Goal: Task Accomplishment & Management: Complete application form

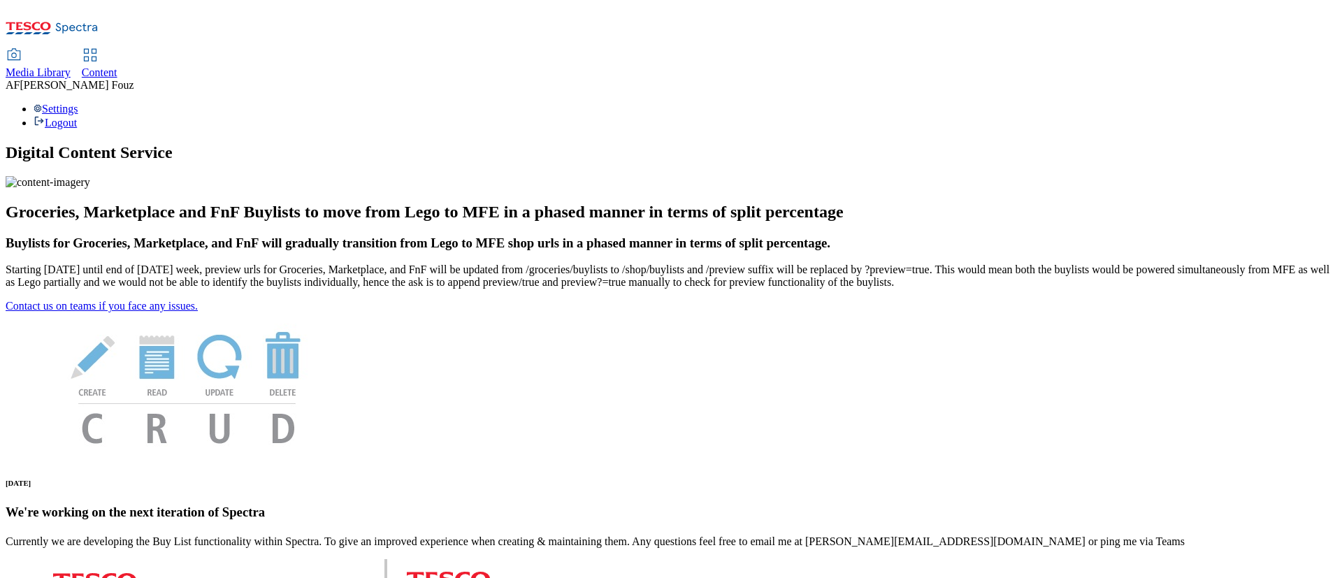
click at [117, 66] on span "Content" at bounding box center [100, 72] width 36 height 12
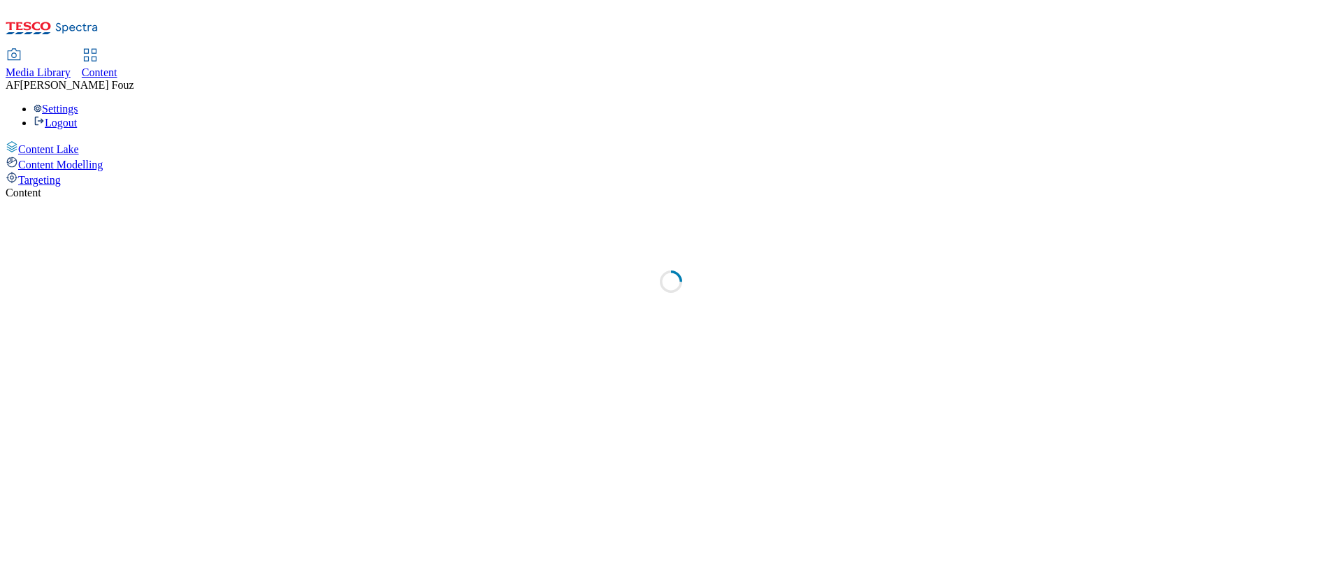
select select "ghs-[GEOGRAPHIC_DATA]"
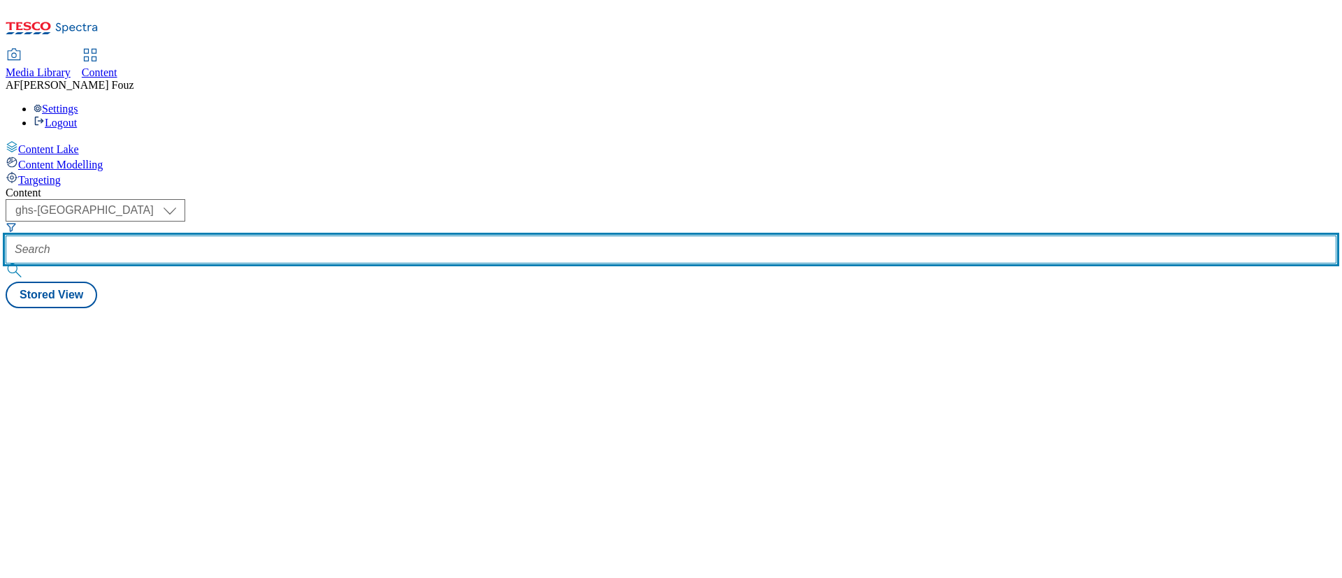
click at [352, 236] on input "text" at bounding box center [671, 250] width 1331 height 28
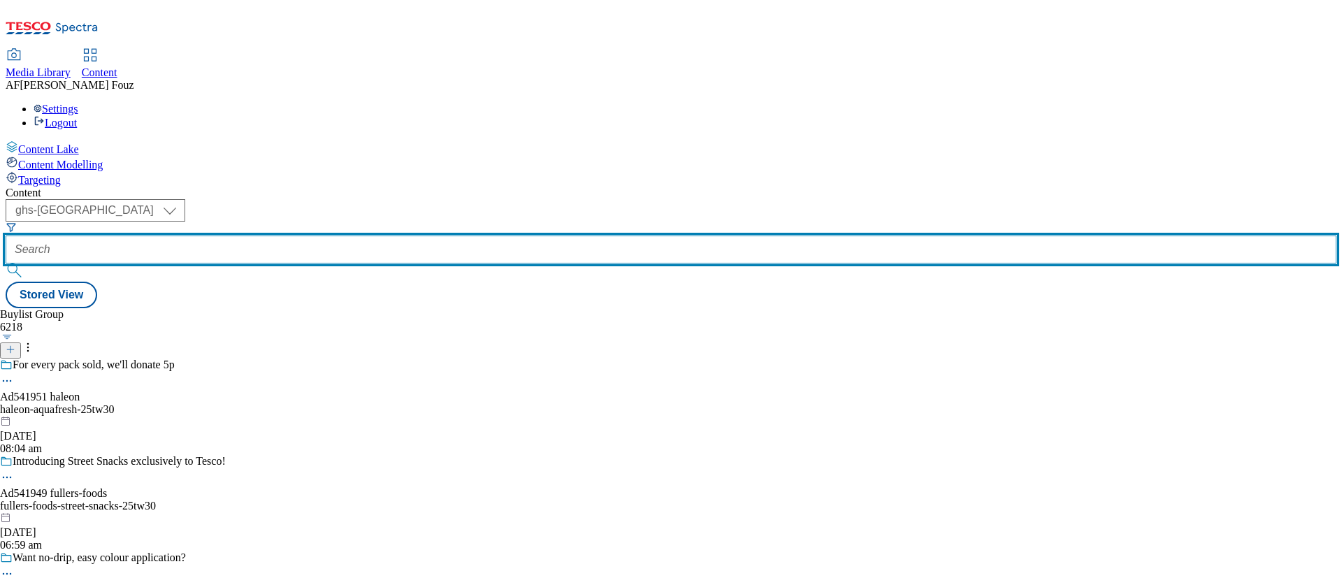
paste input "TUK011981"
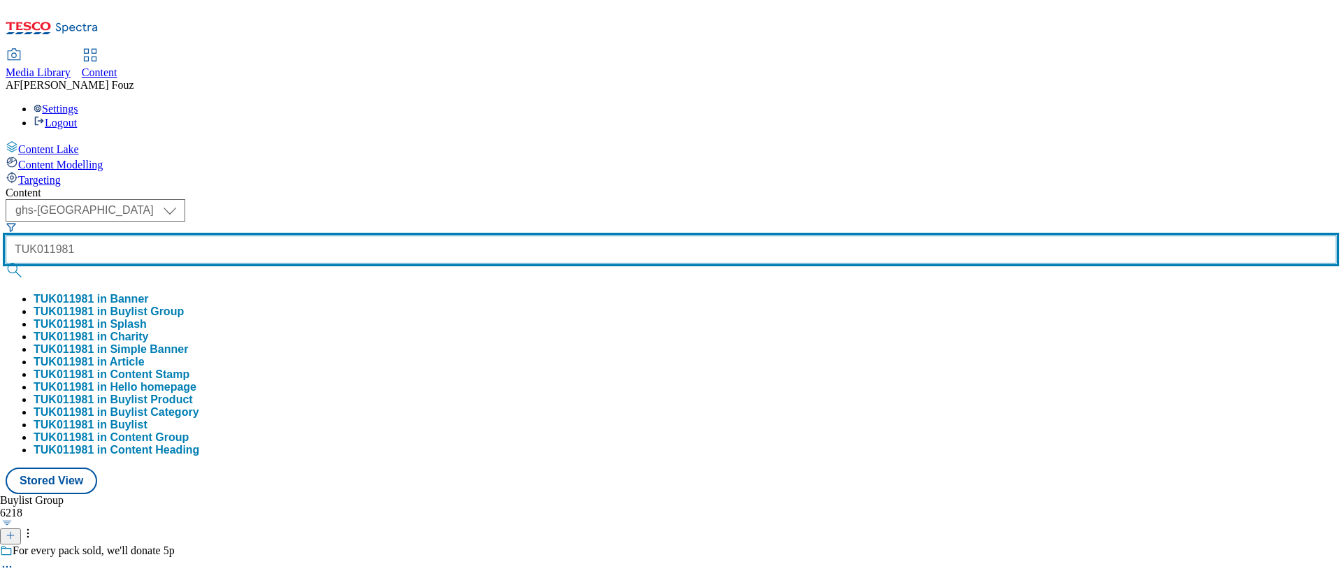
type input "TUK011981"
click at [6, 264] on button "submit" at bounding box center [16, 271] width 20 height 14
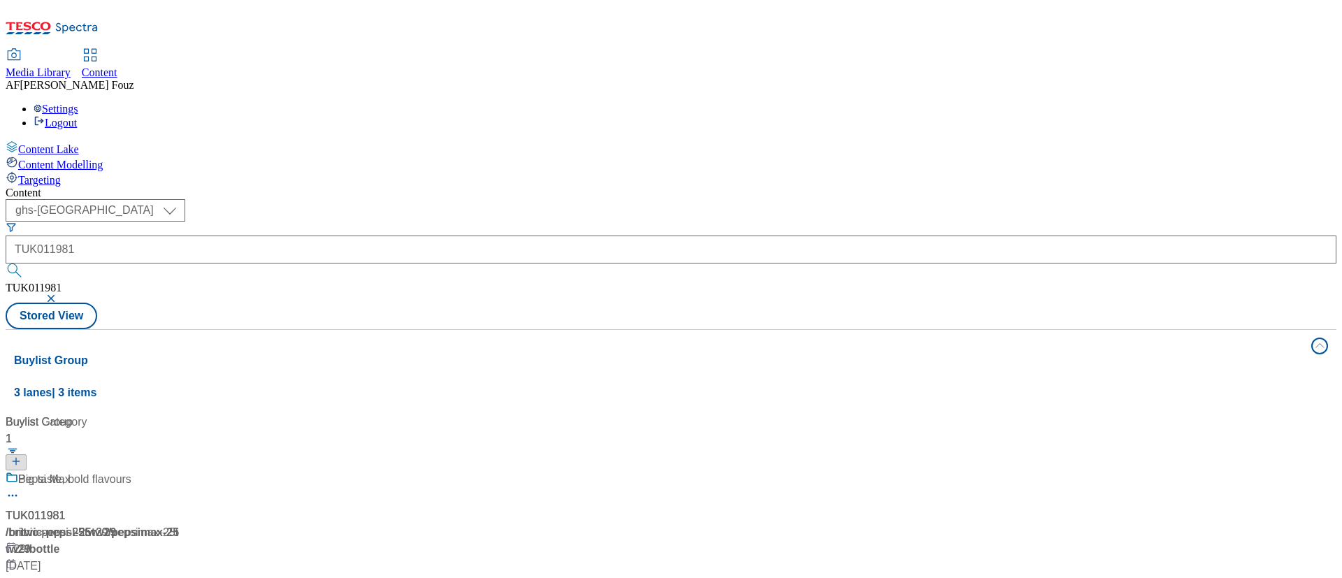
click at [116, 526] on span "/ britvic-pepsi-25tw29" at bounding box center [61, 532] width 110 height 12
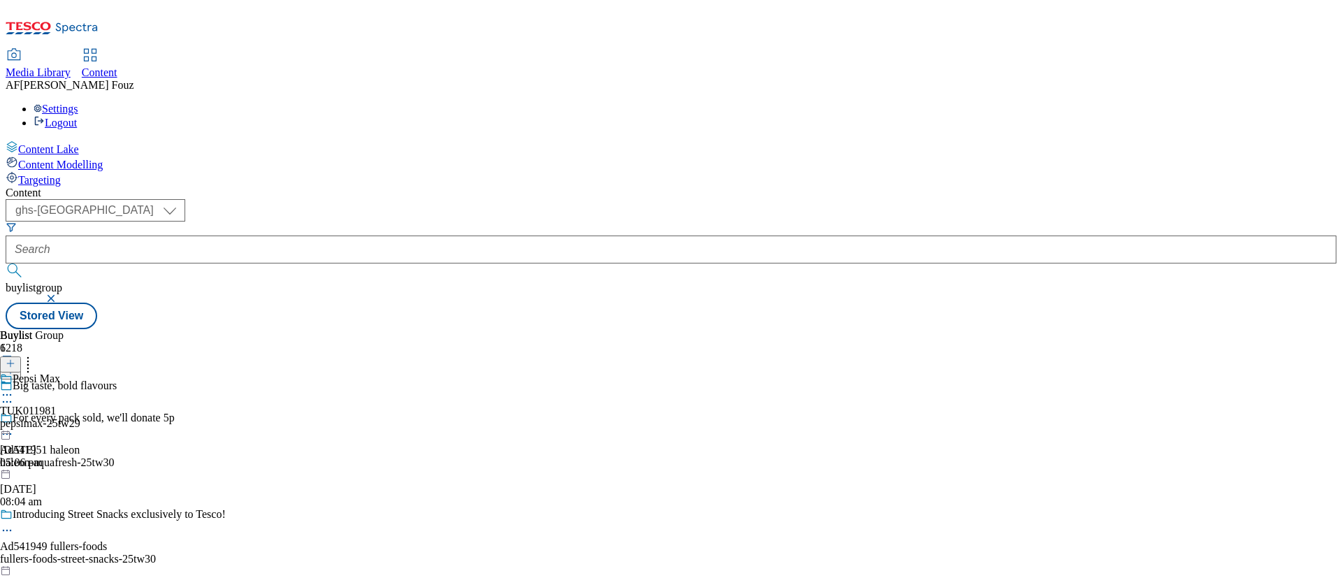
click at [80, 373] on div "Pepsi Max TUK011981 pepsimax-25tw29 [DATE] 05:06 pm" at bounding box center [40, 421] width 80 height 96
click at [80, 449] on div "pepsimax-25tw29" at bounding box center [40, 455] width 80 height 13
click at [60, 405] on span "Pepsi Max" at bounding box center [37, 412] width 48 height 15
click at [60, 405] on div "Pepsi Max" at bounding box center [37, 411] width 48 height 13
click at [80, 449] on div "pepsimax-25tw29" at bounding box center [40, 455] width 80 height 13
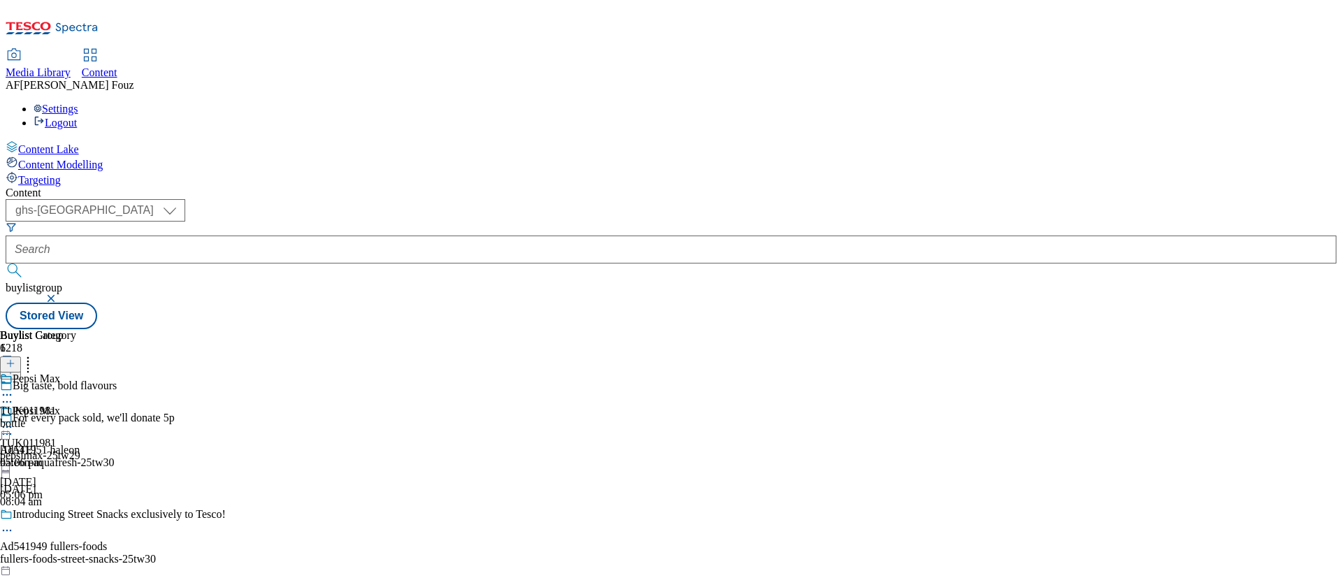
click at [56, 405] on div "TUK011981" at bounding box center [28, 411] width 56 height 13
click at [56, 437] on span "TUK011981" at bounding box center [28, 443] width 56 height 13
click at [56, 437] on div "TUK011981" at bounding box center [28, 443] width 56 height 13
click at [13, 405] on icon at bounding box center [6, 411] width 13 height 13
click at [14, 420] on icon at bounding box center [7, 427] width 14 height 14
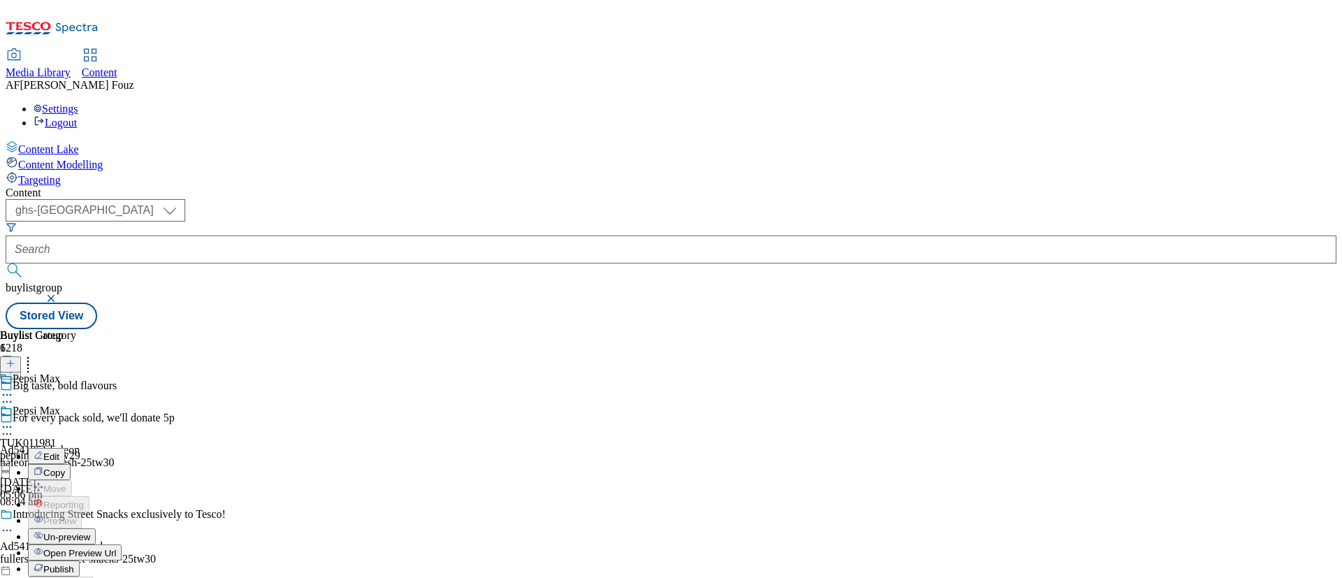
click at [116, 548] on span "Open Preview Url" at bounding box center [79, 553] width 73 height 10
click at [76, 405] on div at bounding box center [38, 421] width 76 height 32
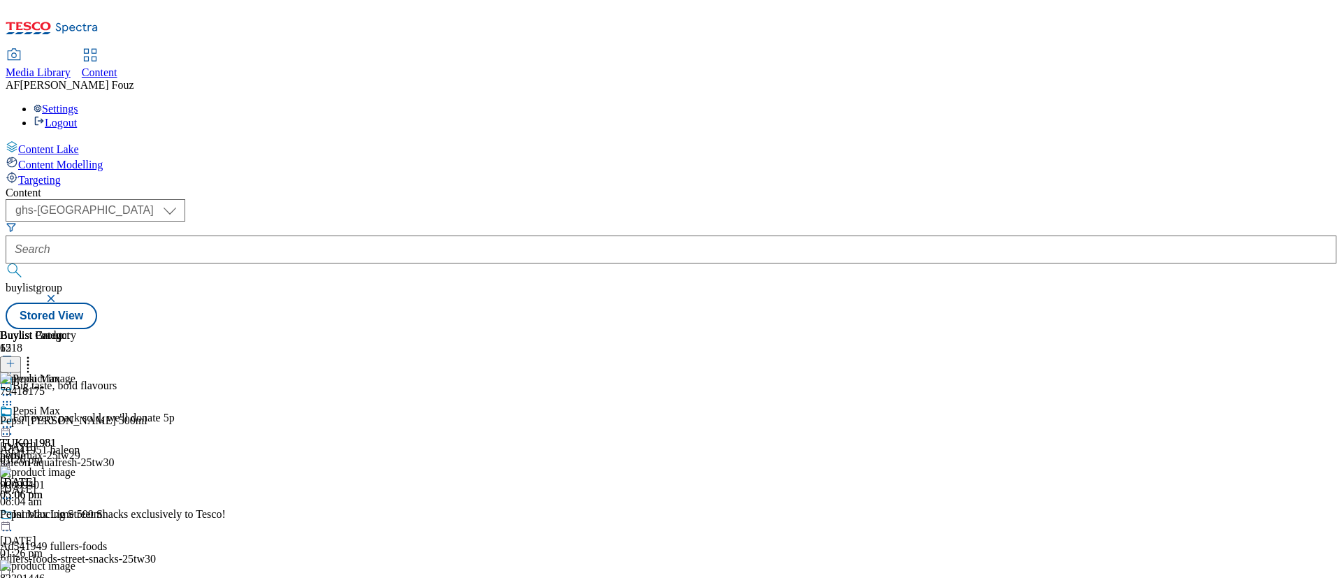
click at [14, 420] on icon at bounding box center [7, 427] width 14 height 14
click at [74, 564] on span "Publish" at bounding box center [58, 569] width 31 height 10
click at [76, 405] on div at bounding box center [38, 421] width 76 height 32
click at [14, 420] on icon at bounding box center [7, 427] width 14 height 14
click at [116, 548] on span "Open Preview Url" at bounding box center [79, 553] width 73 height 10
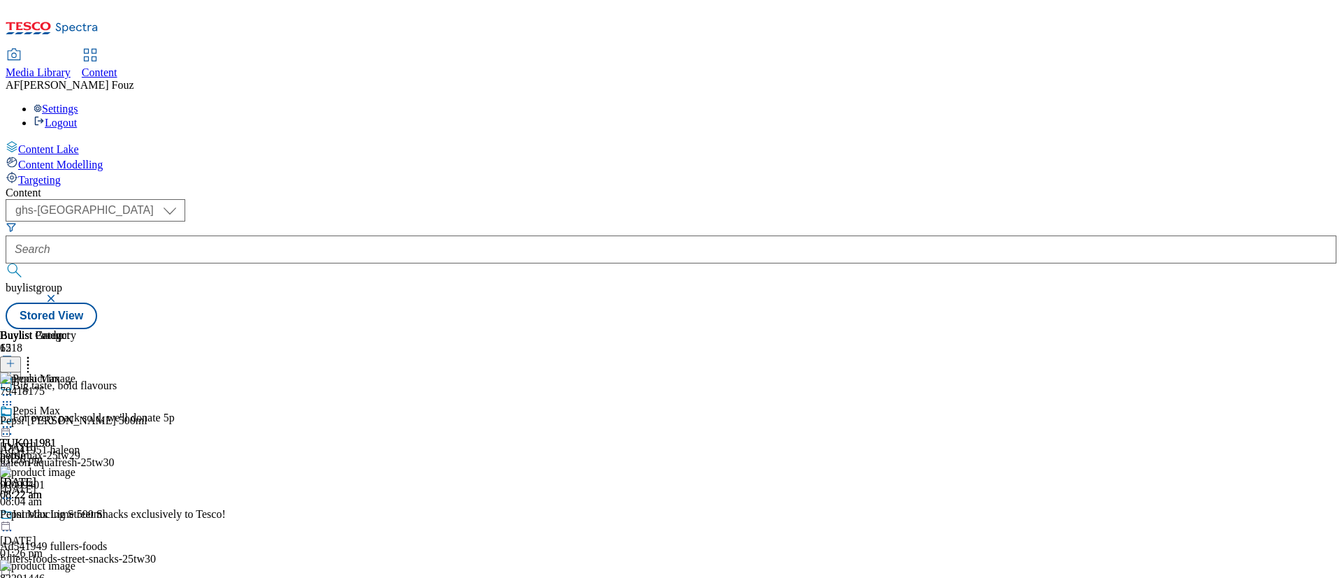
click at [76, 405] on div "TUK011981 bottle [DATE] 08:22 am" at bounding box center [38, 453] width 76 height 96
click at [14, 420] on icon at bounding box center [7, 427] width 14 height 14
click at [88, 577] on span "Un-publish" at bounding box center [65, 585] width 45 height 10
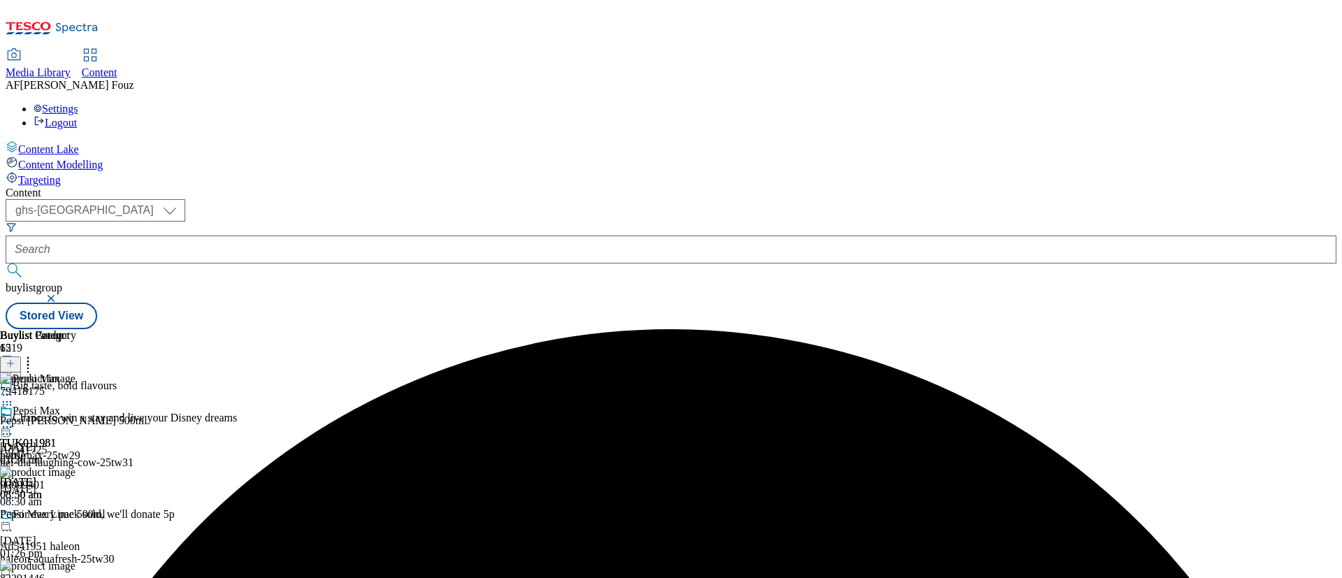
click at [35, 354] on icon at bounding box center [28, 361] width 14 height 14
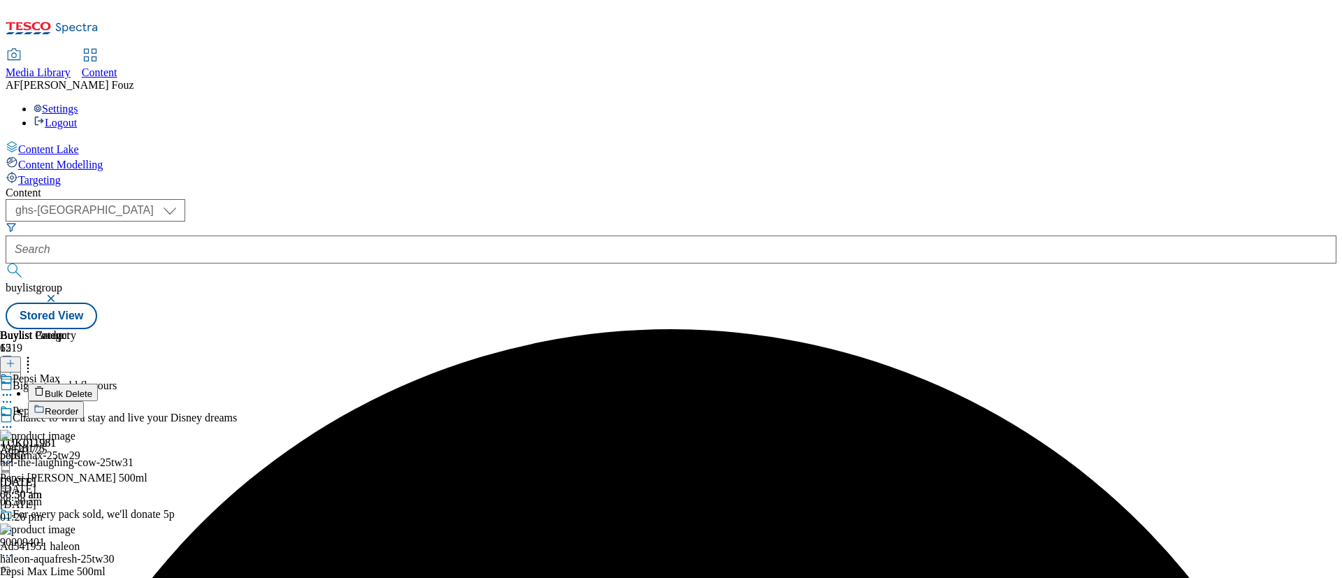
click at [78, 406] on span "Reorder" at bounding box center [62, 411] width 34 height 10
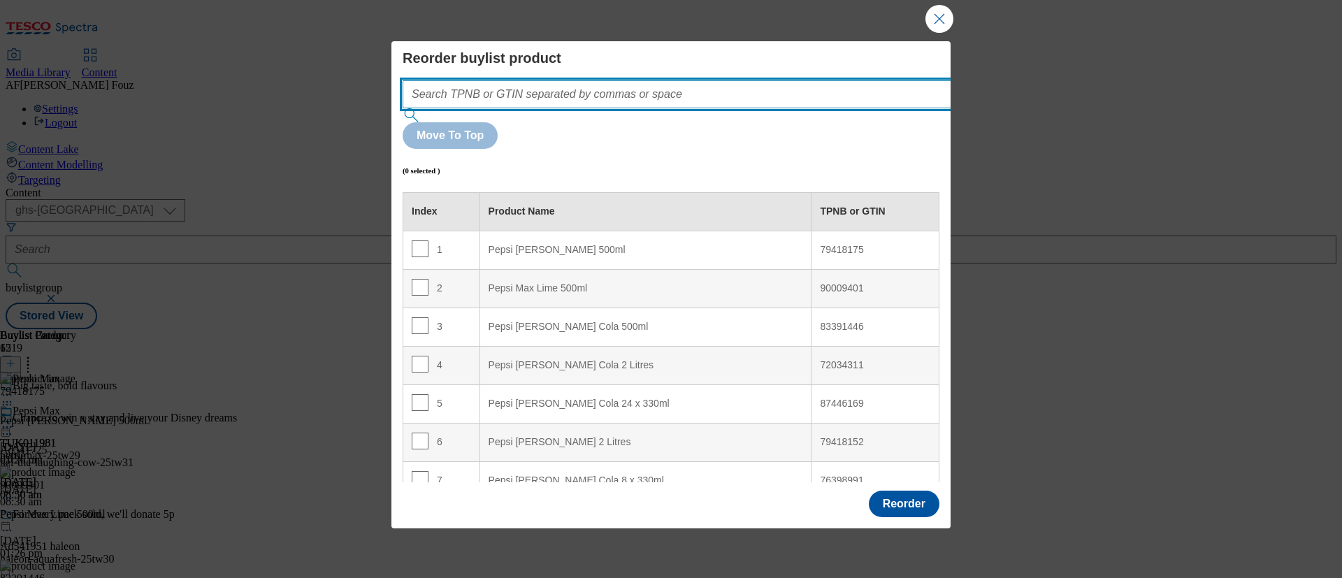
click at [531, 101] on input "Modal" at bounding box center [698, 94] width 591 height 28
paste input "79418175"
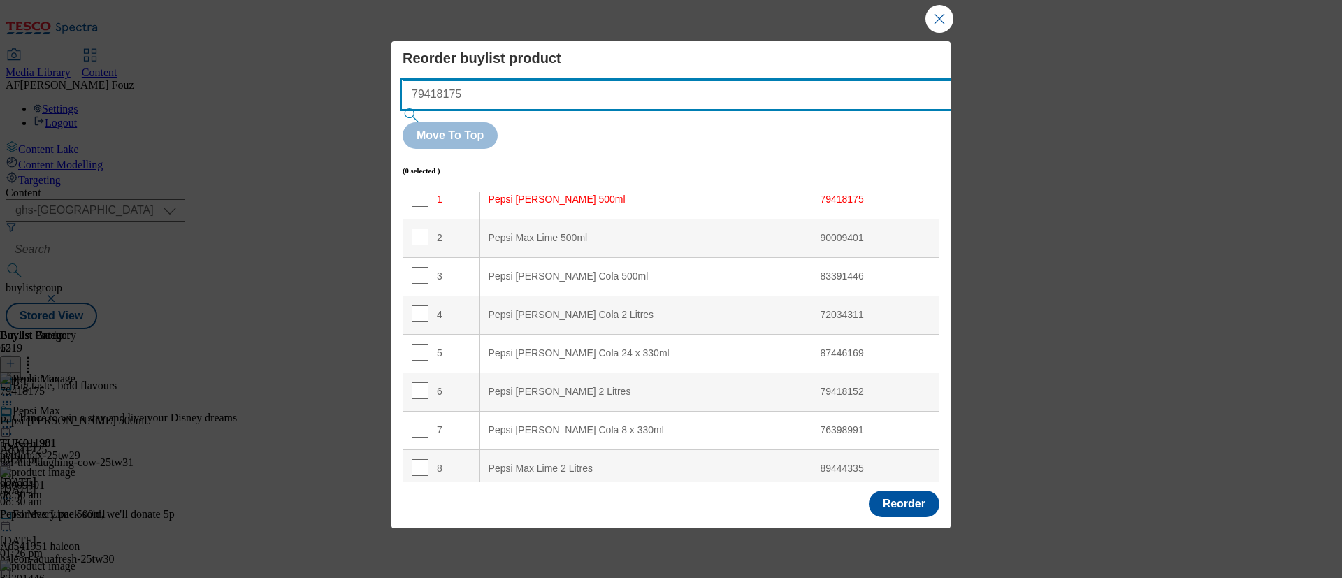
scroll to position [51, 0]
type input "79418175"
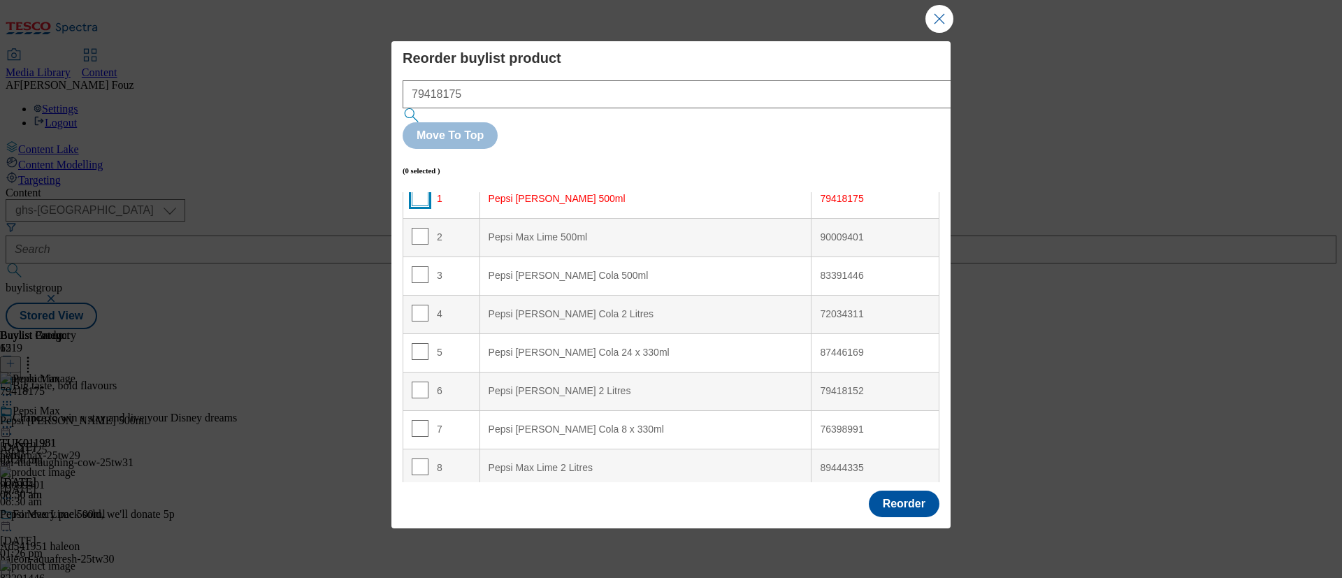
click at [419, 189] on input "Modal" at bounding box center [420, 197] width 17 height 17
checkbox input "true"
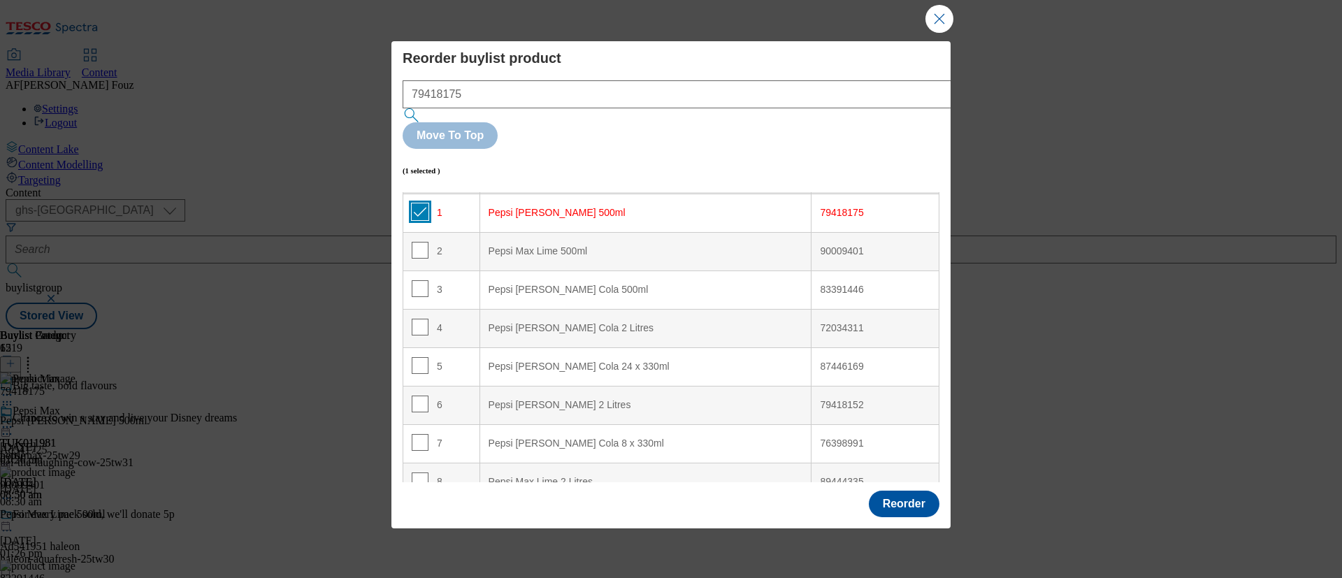
scroll to position [0, 0]
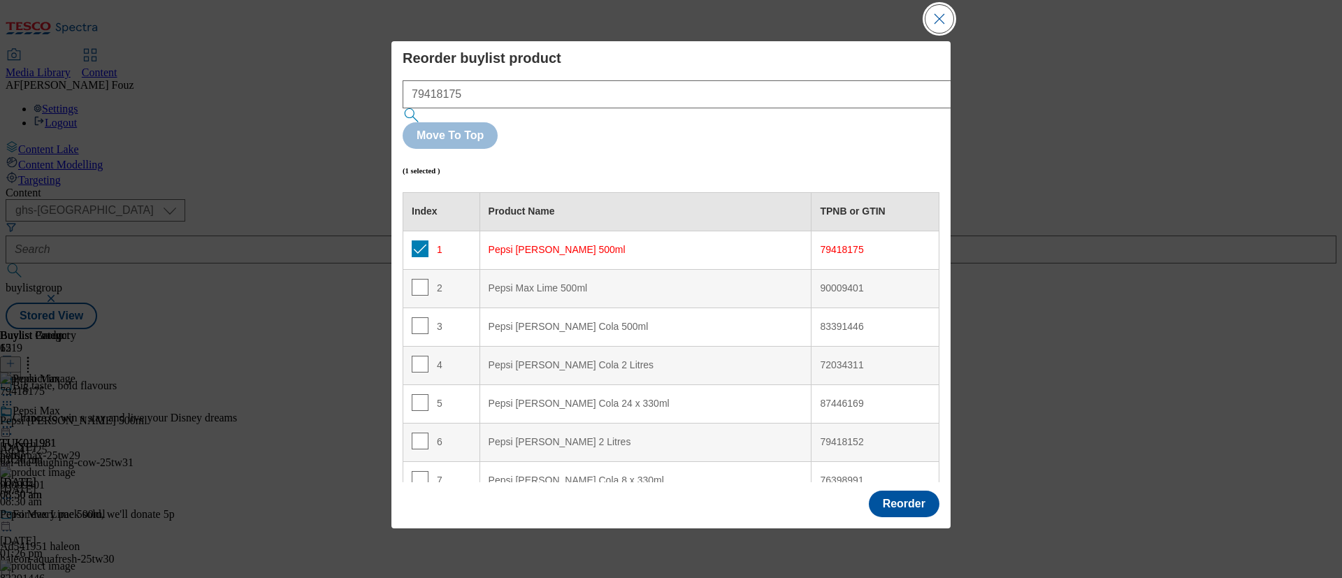
click at [930, 30] on button "Close Modal" at bounding box center [940, 19] width 28 height 28
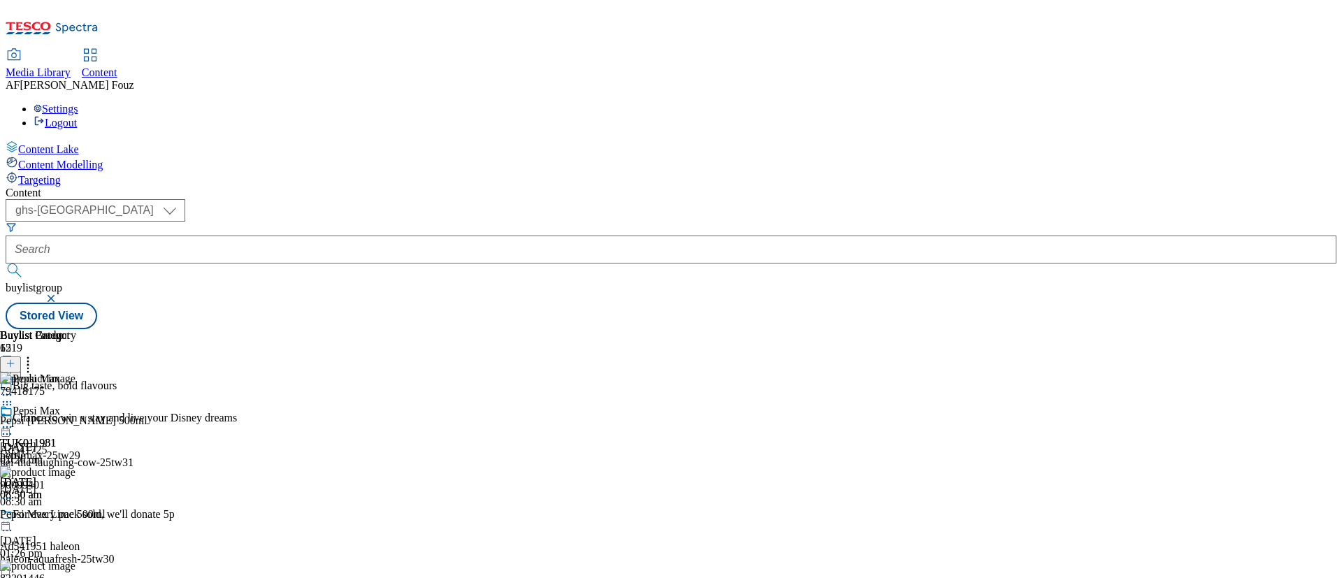
click at [35, 354] on icon at bounding box center [28, 361] width 14 height 14
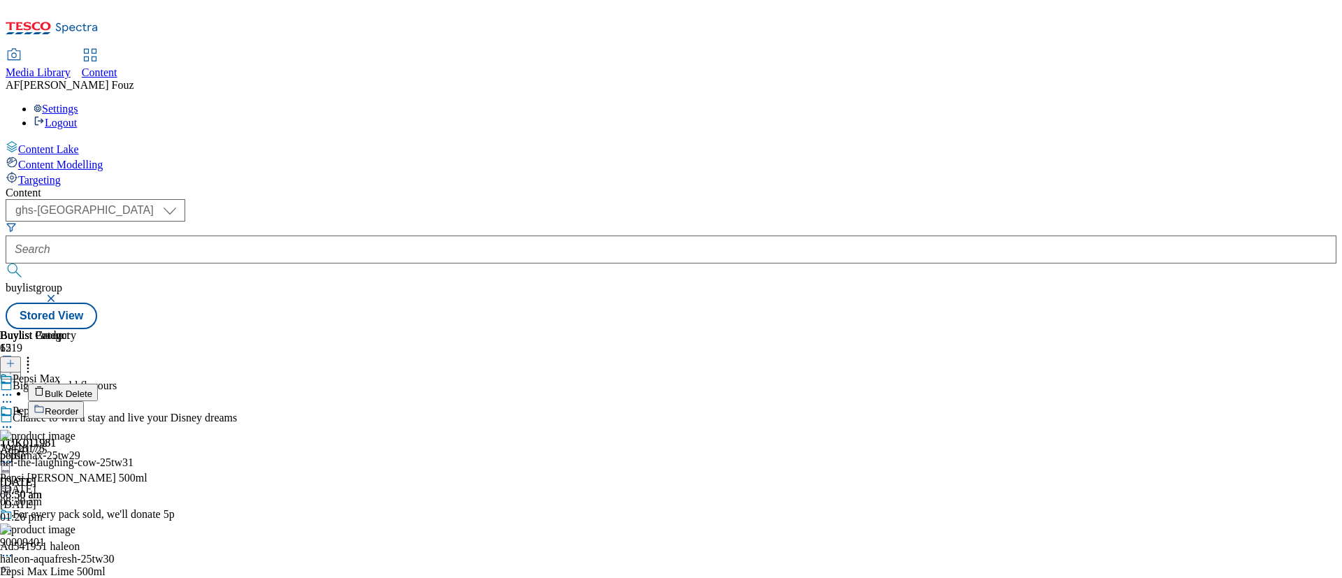
click at [92, 389] on span "Bulk Delete" at bounding box center [69, 394] width 48 height 10
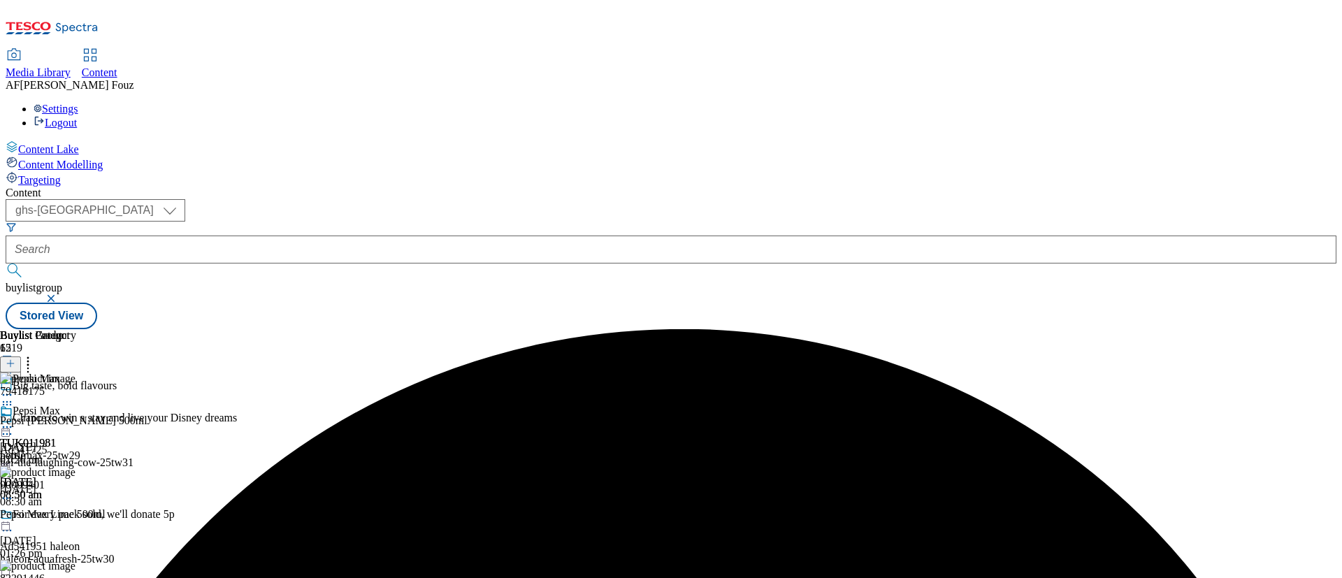
click at [14, 420] on icon at bounding box center [7, 427] width 14 height 14
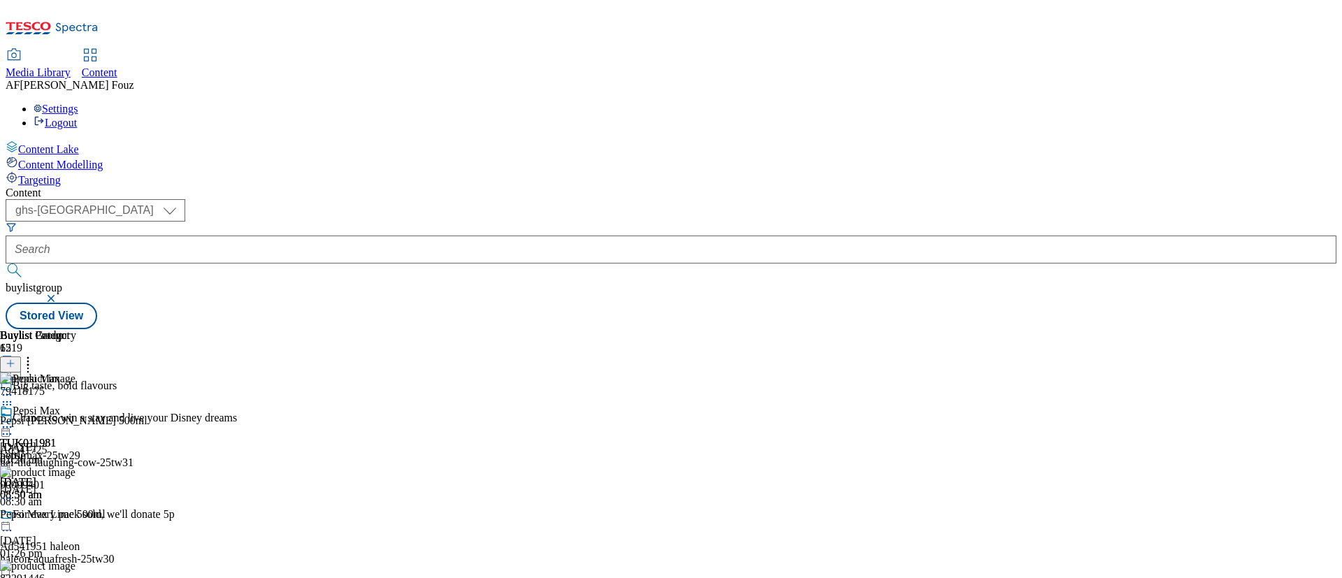
click at [14, 420] on icon at bounding box center [7, 427] width 14 height 14
click at [1256, 329] on div "Buylist Group 6219 Big taste, bold flavours Chance to win a stay and live your …" at bounding box center [671, 329] width 1331 height 0
click at [14, 398] on icon at bounding box center [7, 405] width 14 height 14
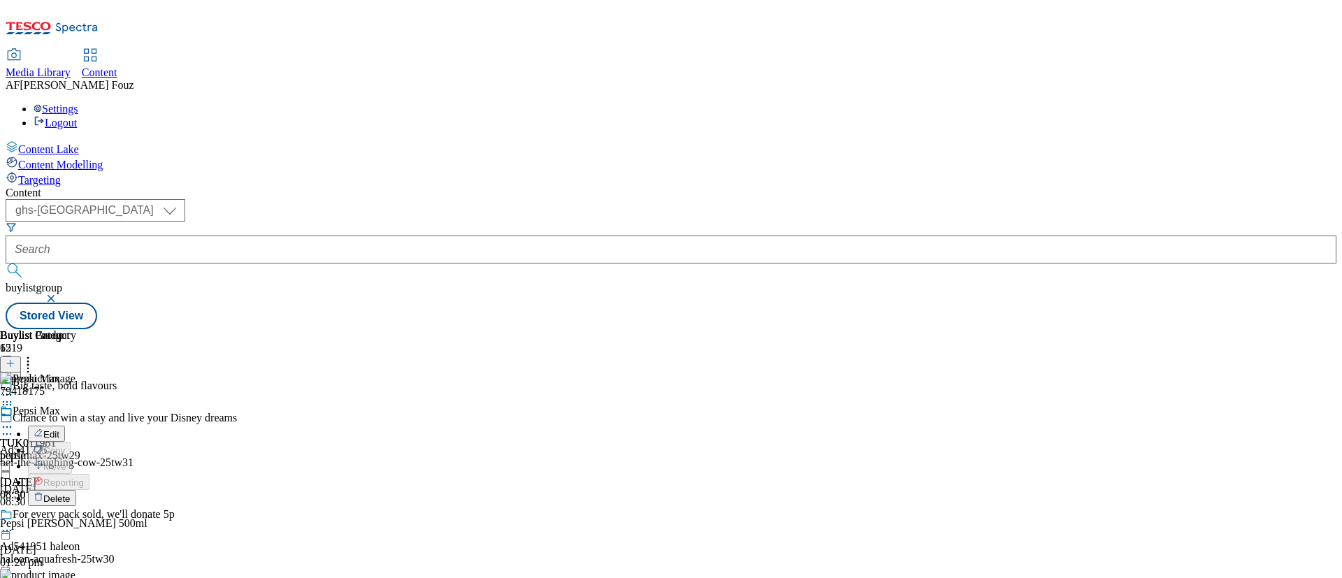
click at [71, 494] on span "Delete" at bounding box center [56, 499] width 27 height 10
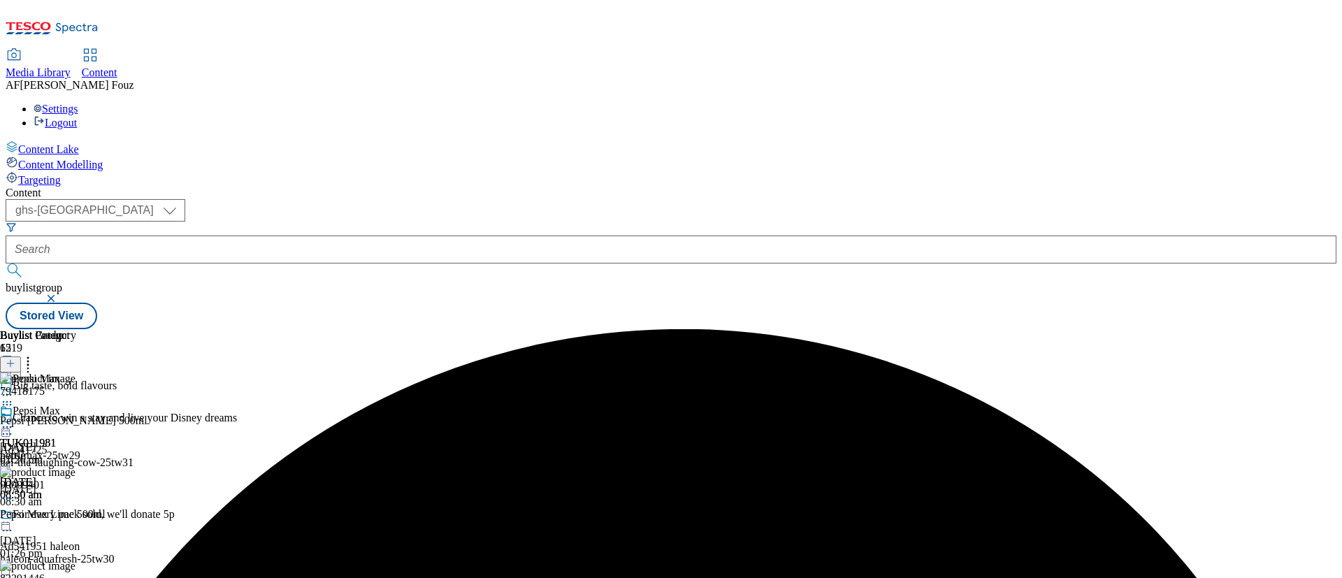
click at [14, 420] on icon at bounding box center [7, 427] width 14 height 14
click at [90, 532] on span "Un-preview" at bounding box center [66, 537] width 47 height 10
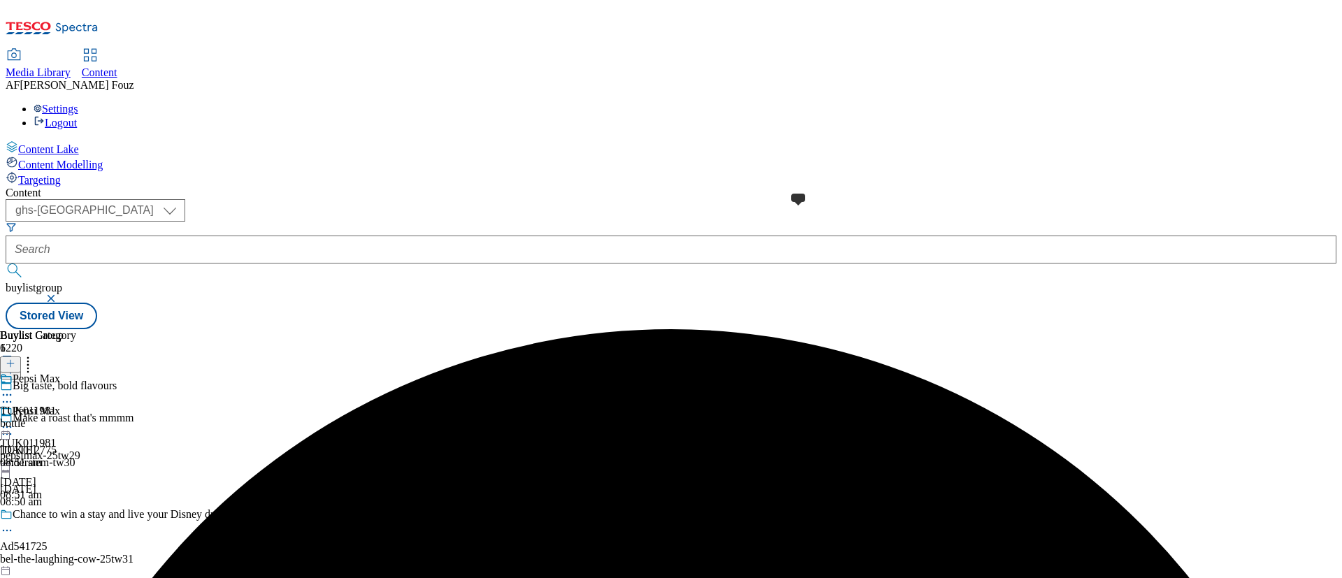
click at [13, 373] on span at bounding box center [13, 380] width 0 height 15
click at [13, 405] on icon at bounding box center [6, 411] width 13 height 13
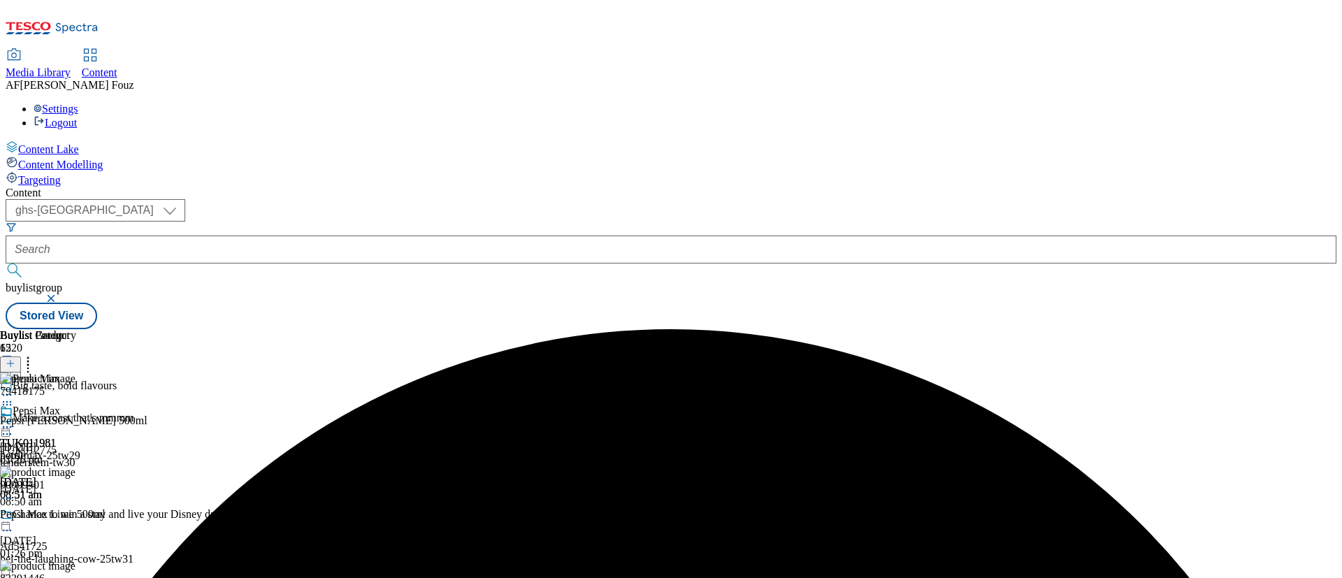
click at [45, 385] on span "79418175" at bounding box center [22, 391] width 45 height 13
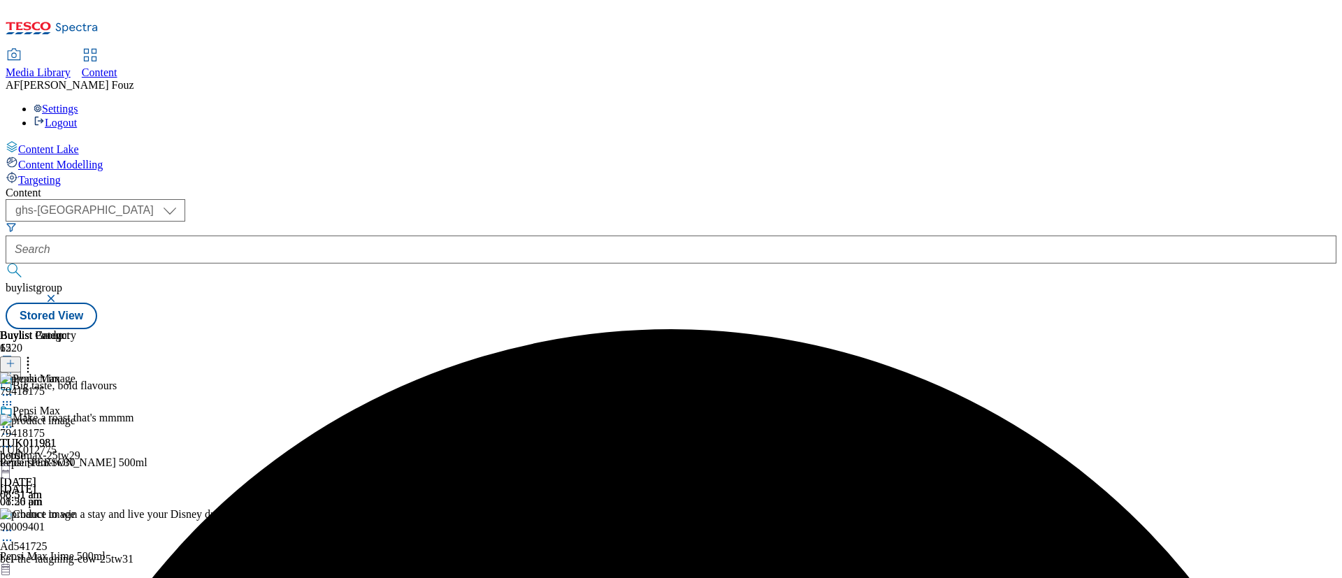
click at [14, 440] on icon at bounding box center [7, 447] width 14 height 14
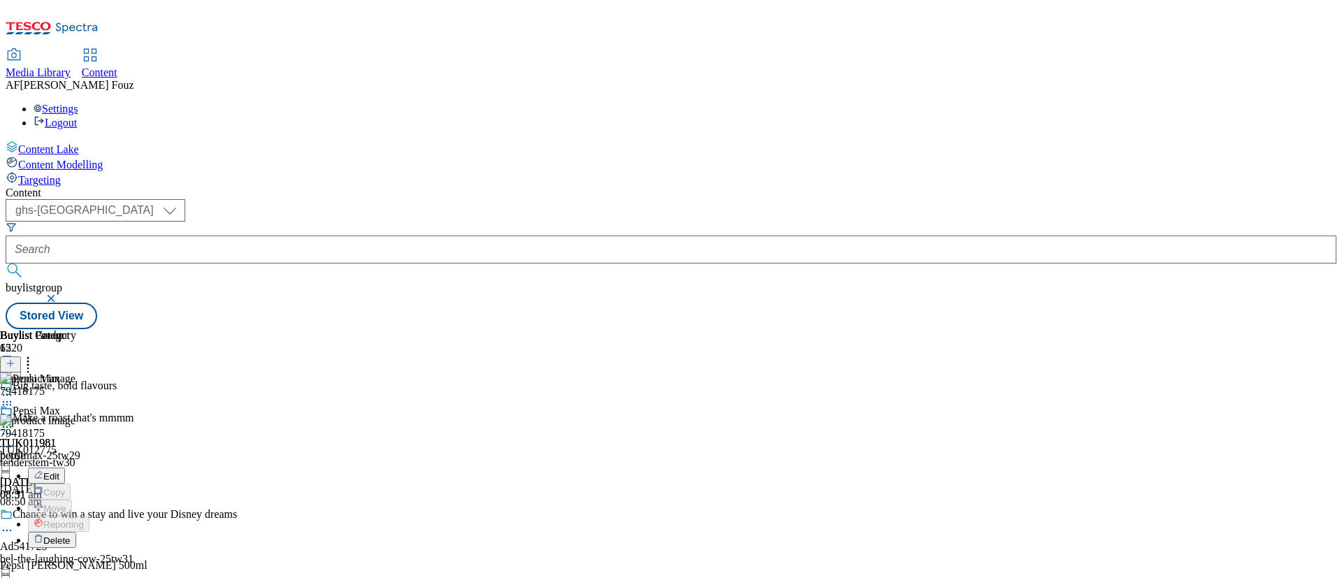
click at [71, 535] on span "Delete" at bounding box center [56, 540] width 27 height 10
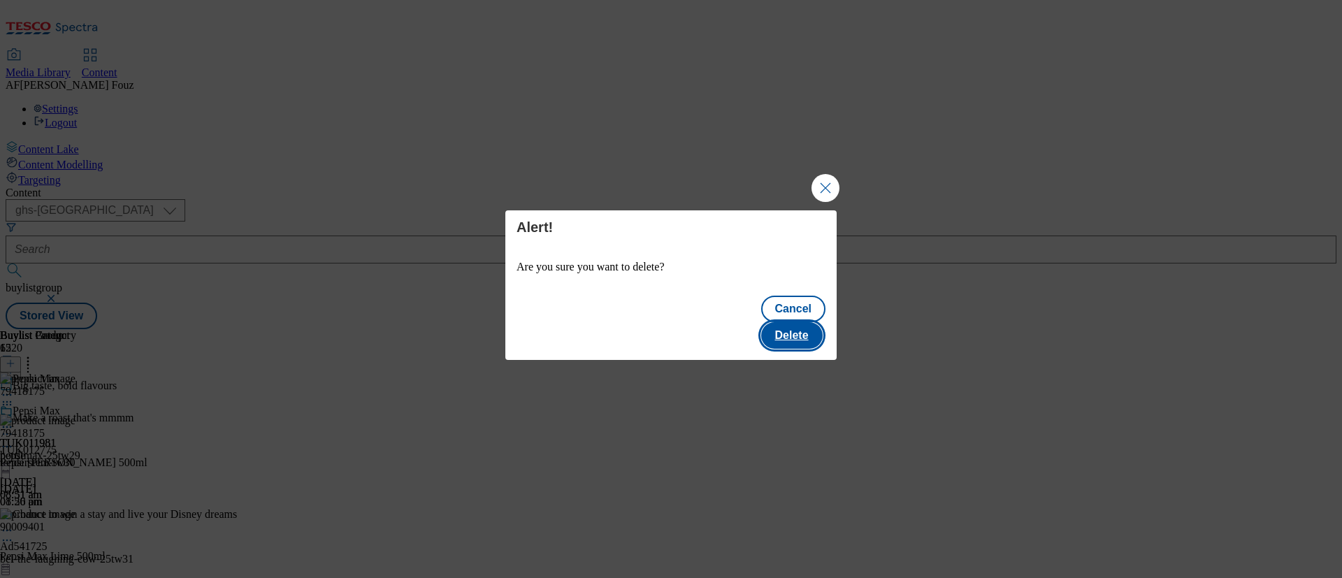
click at [807, 322] on button "Delete" at bounding box center [792, 335] width 62 height 27
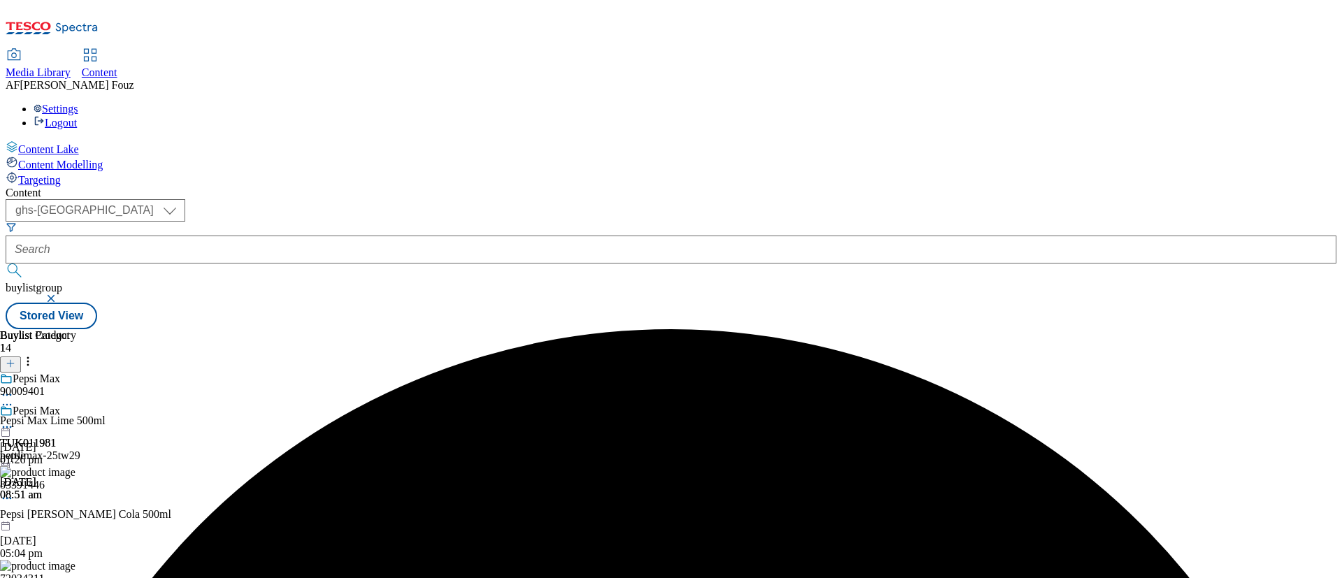
click at [13, 405] on icon at bounding box center [6, 411] width 13 height 13
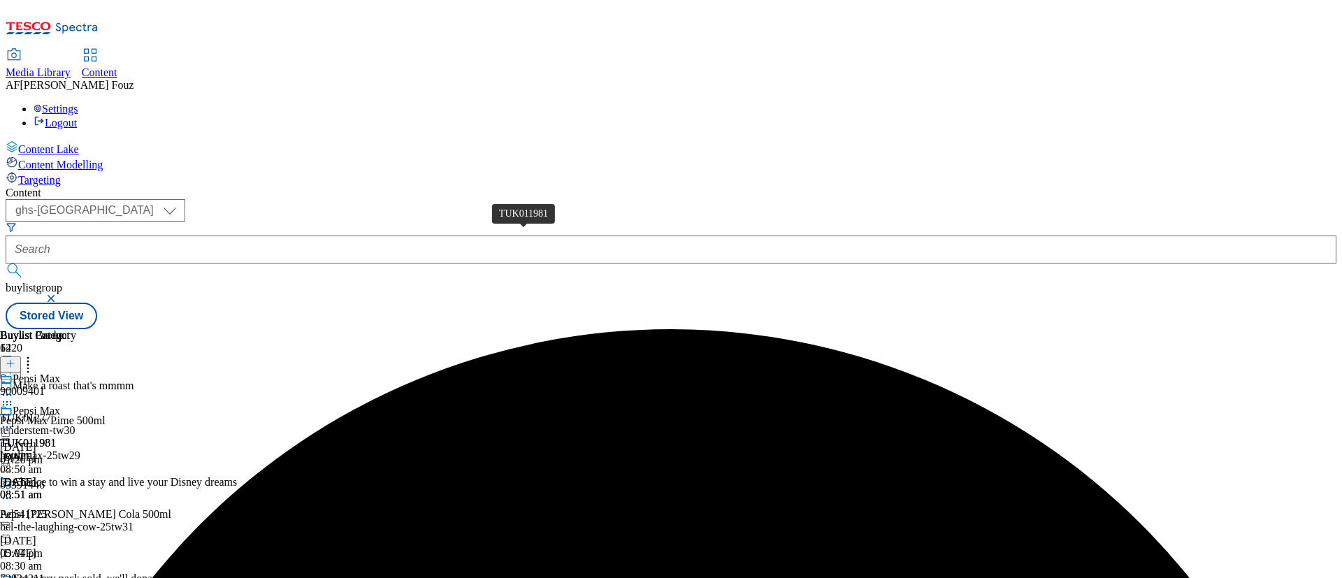
click at [56, 437] on div "TUK011981" at bounding box center [28, 443] width 56 height 13
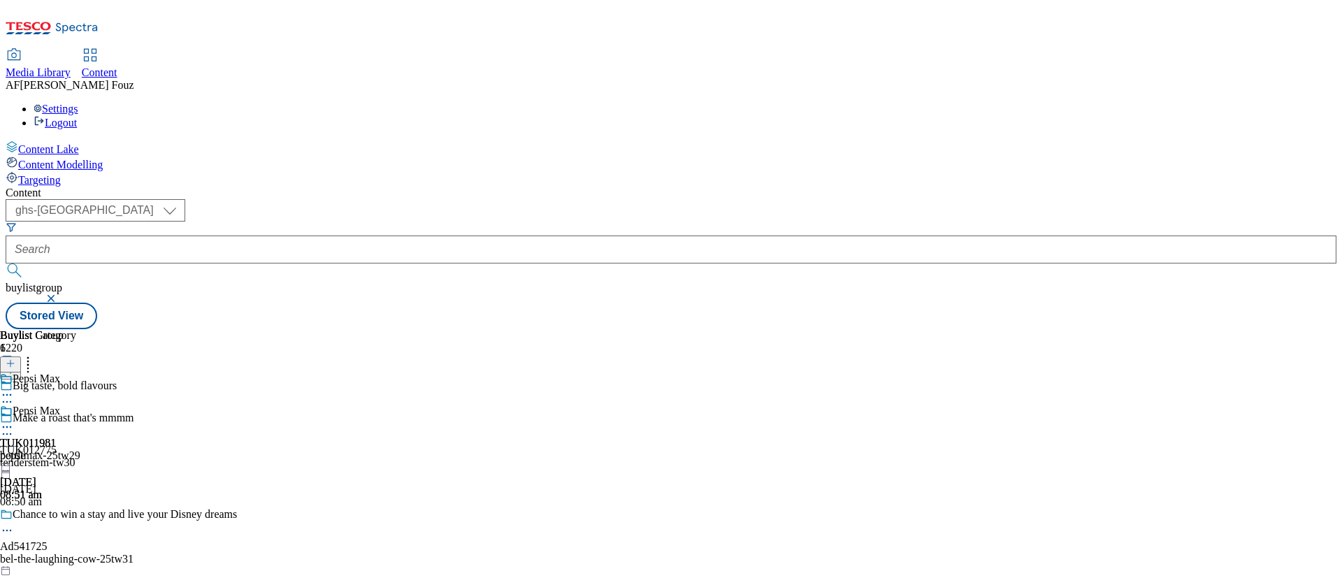
click at [76, 405] on div "TUK011981 bottle [DATE] 08:51 am" at bounding box center [38, 453] width 76 height 96
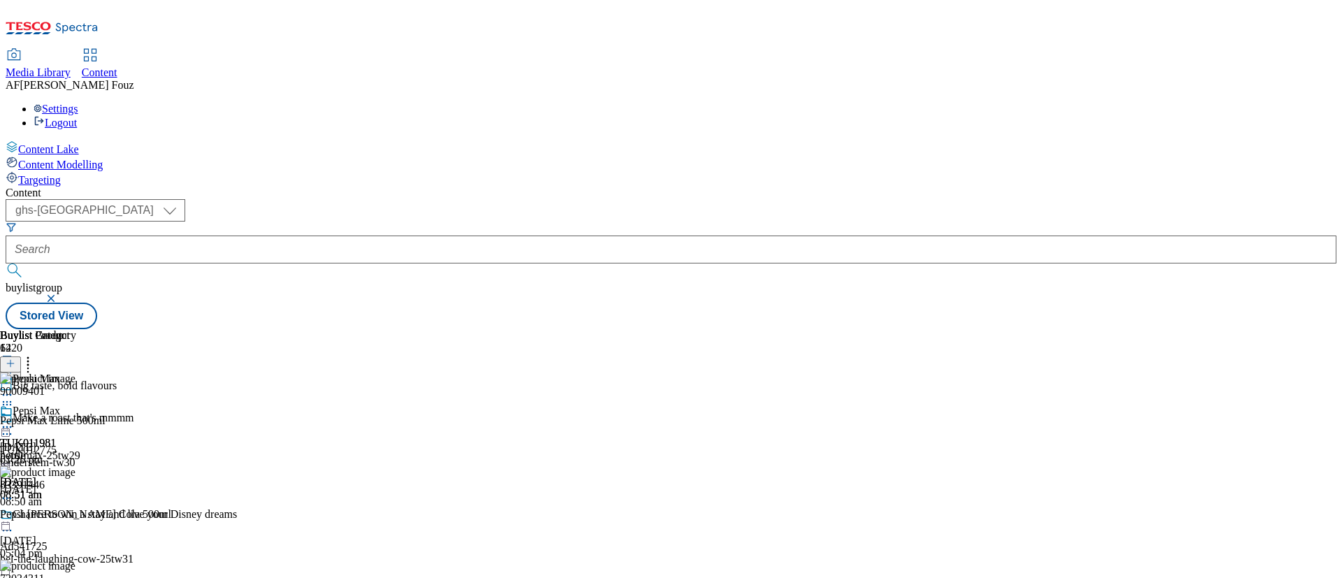
click at [76, 405] on div "TUK011981 bottle [DATE] 08:51 am" at bounding box center [38, 453] width 76 height 96
click at [14, 420] on icon at bounding box center [7, 427] width 14 height 14
click at [76, 516] on span "Preview" at bounding box center [59, 521] width 33 height 10
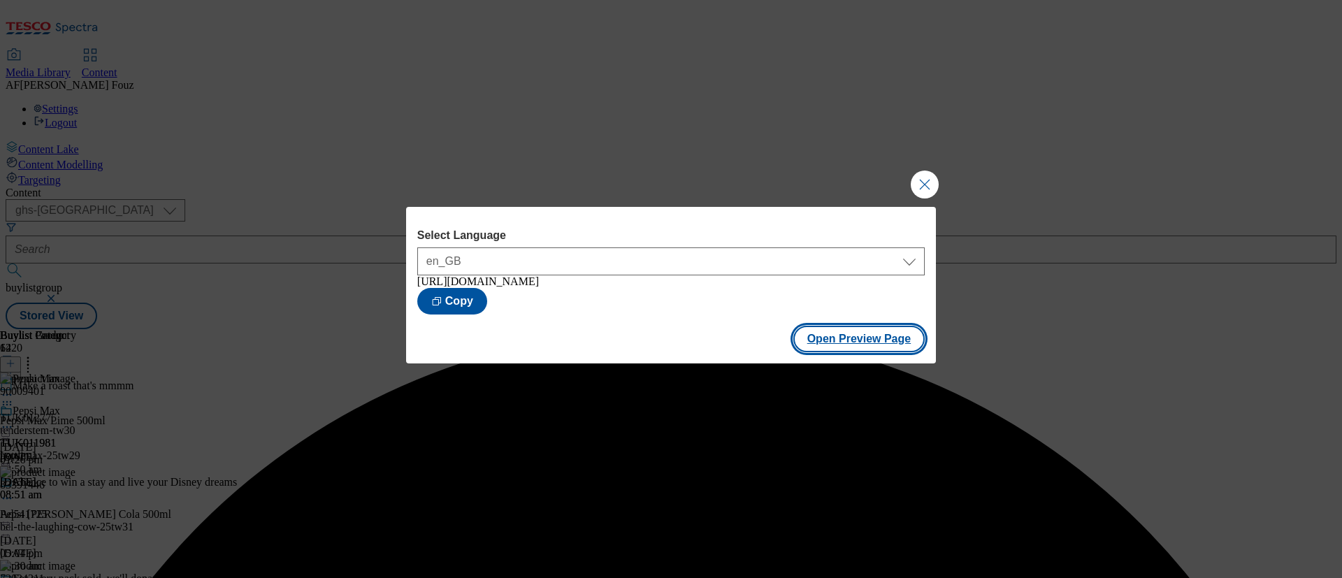
click at [875, 347] on button "Open Preview Page" at bounding box center [859, 339] width 132 height 27
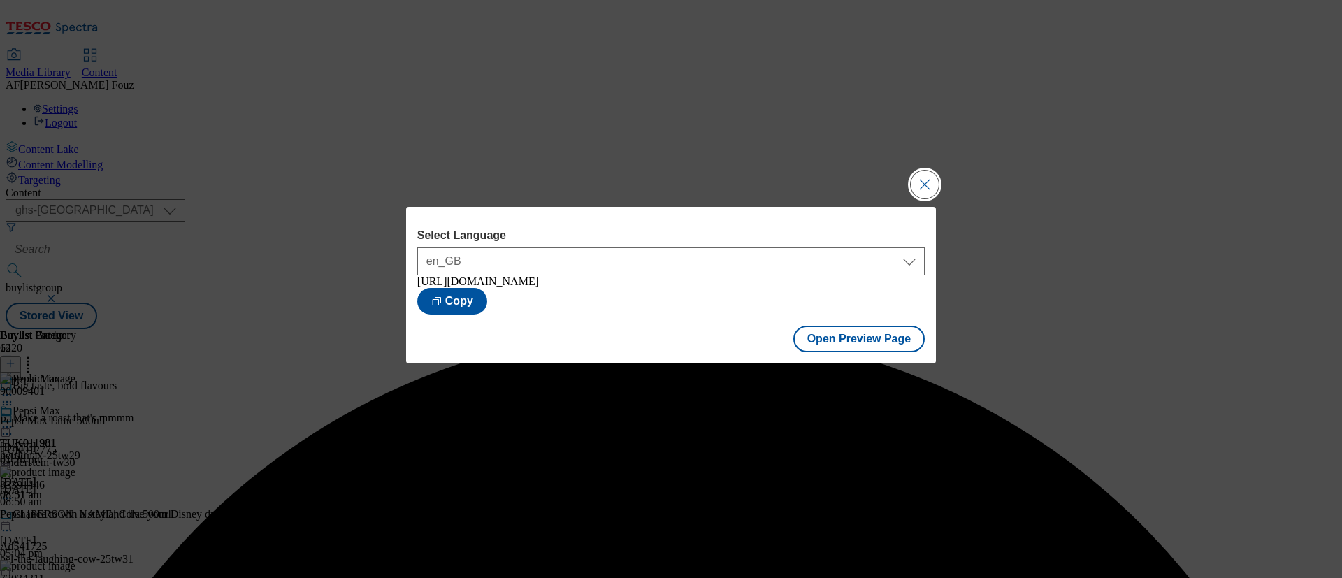
click at [936, 192] on button "Close Modal" at bounding box center [925, 185] width 28 height 28
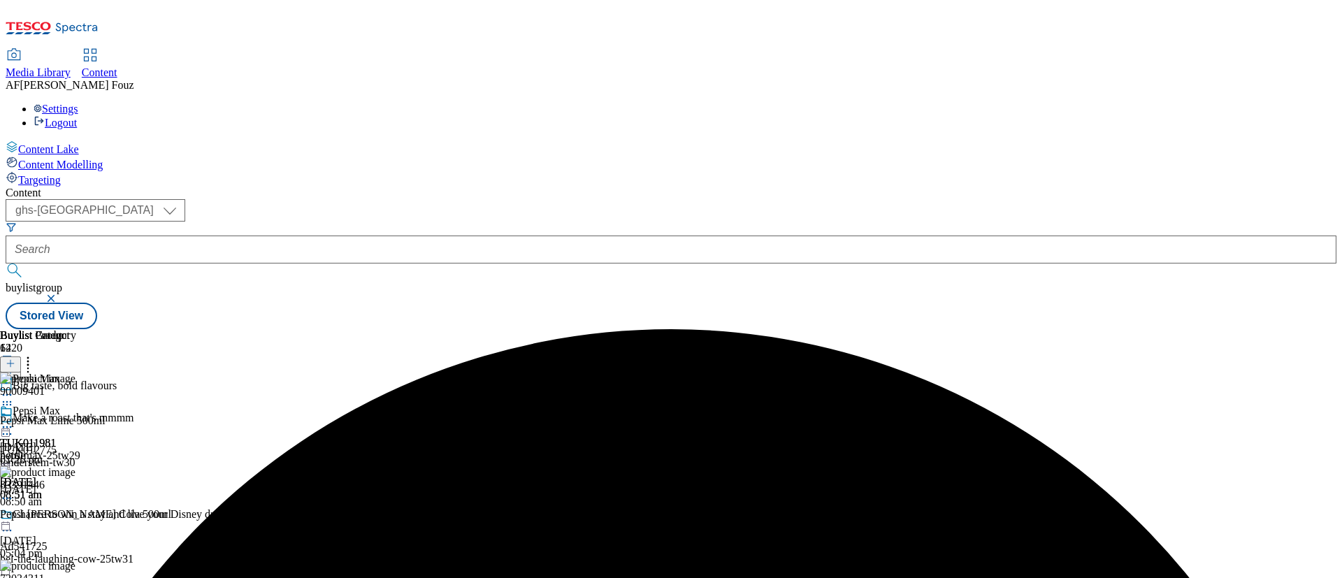
click at [8, 426] on circle at bounding box center [7, 427] width 2 height 2
click at [74, 564] on span "Publish" at bounding box center [58, 569] width 31 height 10
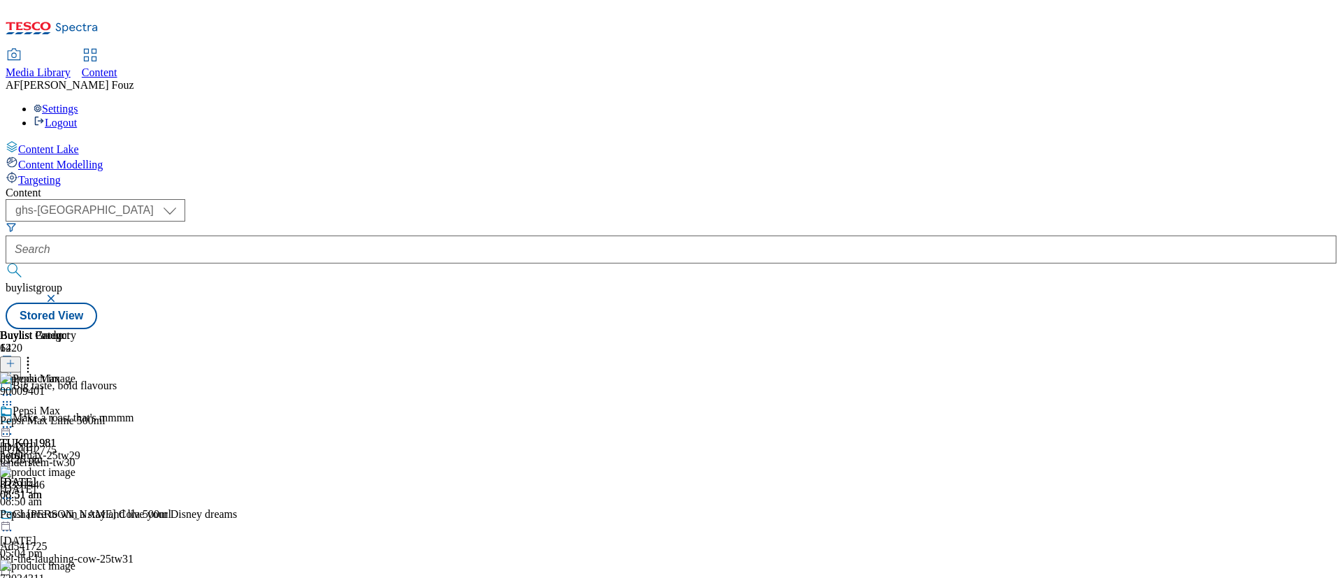
click at [15, 366] on icon at bounding box center [11, 371] width 10 height 10
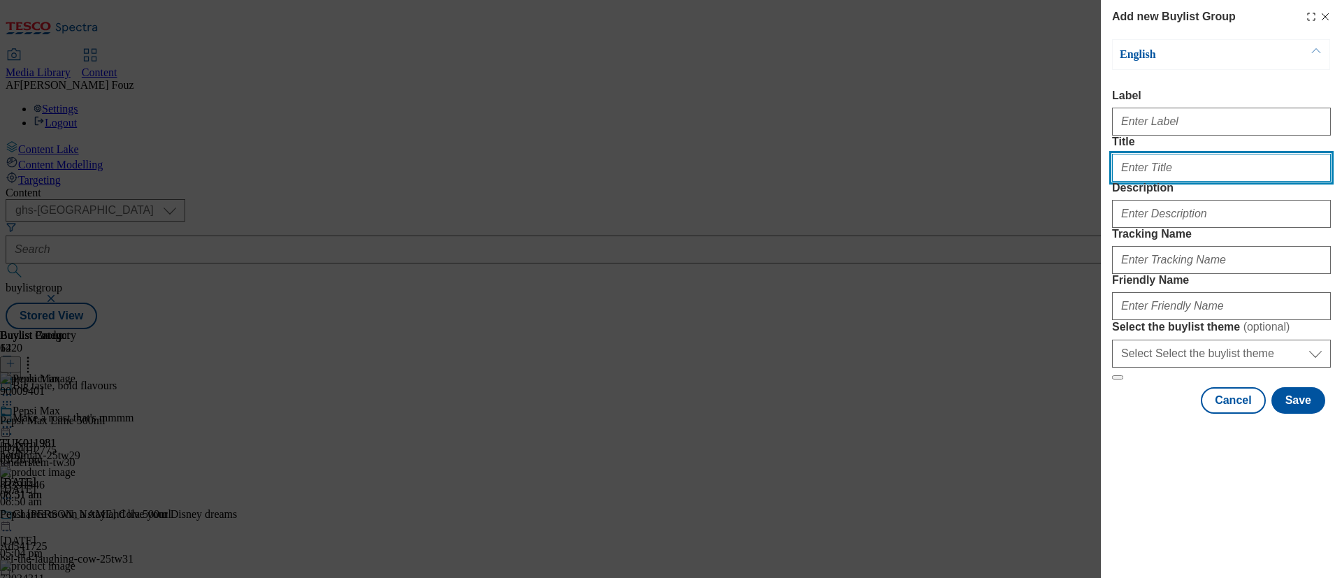
click at [1167, 182] on input "Title" at bounding box center [1221, 168] width 219 height 28
click at [1172, 182] on input "Title" at bounding box center [1221, 168] width 219 height 28
paste input "[MEDICAL_DATA] [MEDICAL_DATA] Toothpaste"
type input "[MEDICAL_DATA] [MEDICAL_DATA] Toothpaste"
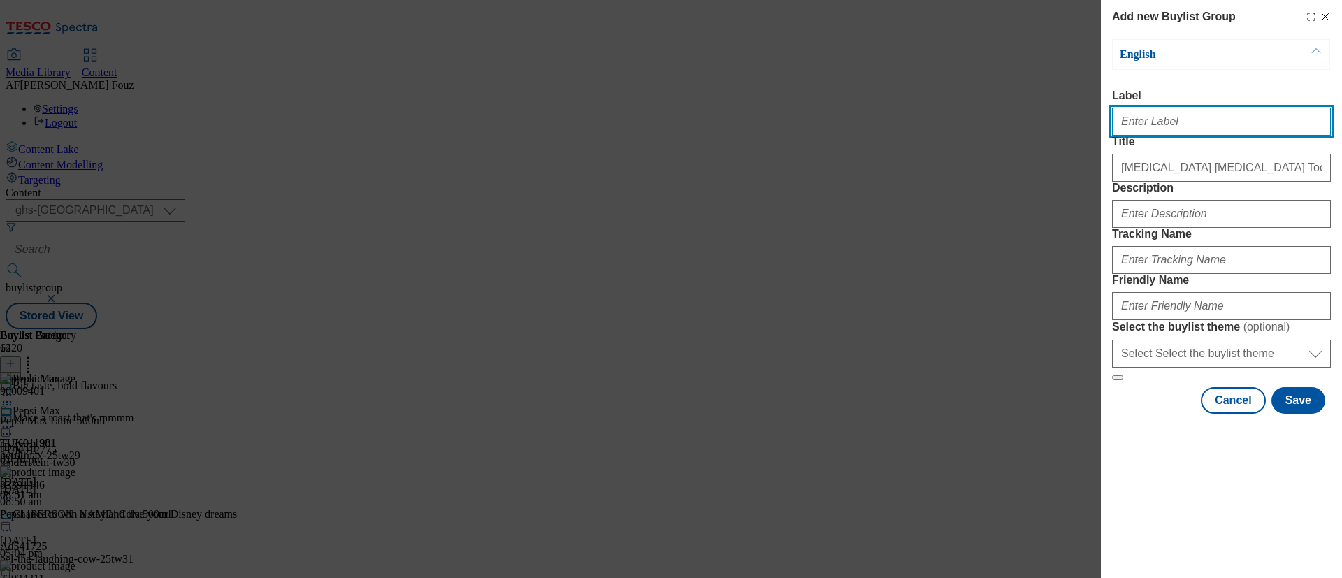
click at [1171, 121] on input "Label" at bounding box center [1221, 122] width 219 height 28
paste input "TUK012374"
type input "TUK012374"
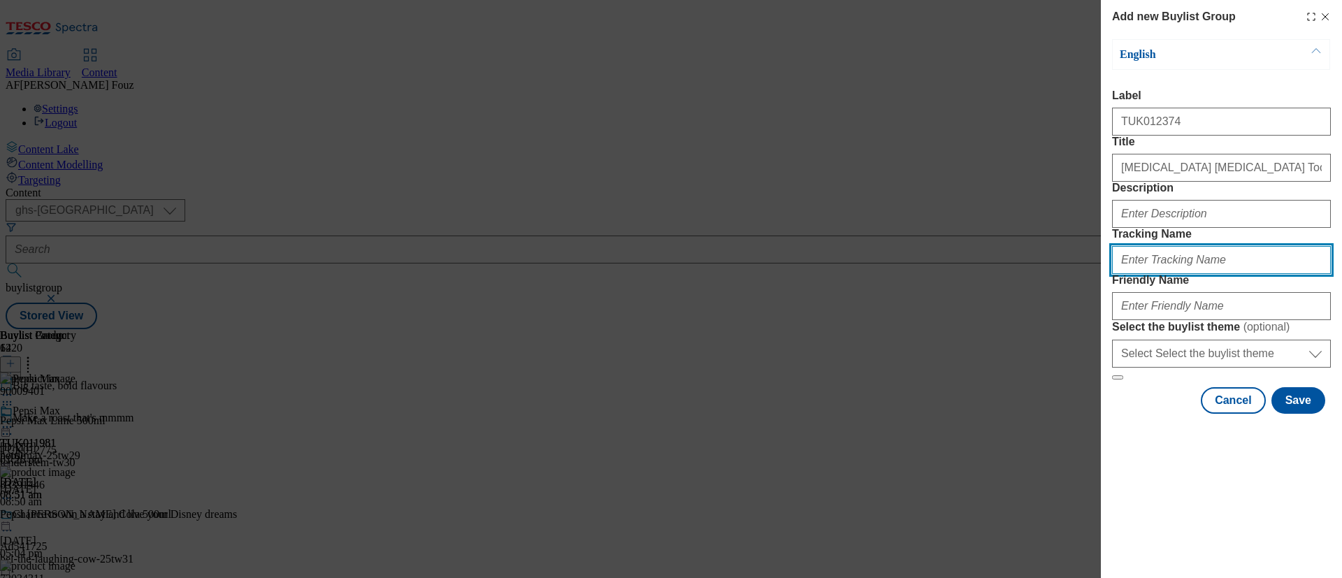
click at [1174, 274] on input "Tracking Name" at bounding box center [1221, 260] width 219 height 28
paste input "TUK012374"
type input "DH_TUK012374"
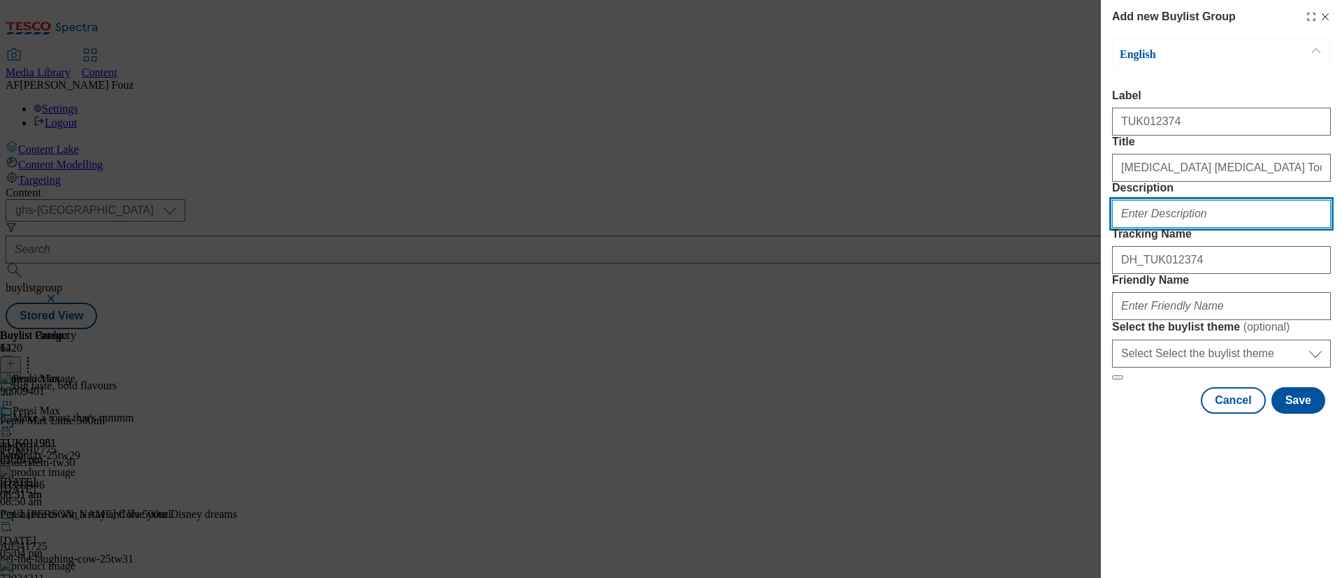
click at [1194, 228] on input "Description" at bounding box center [1221, 214] width 219 height 28
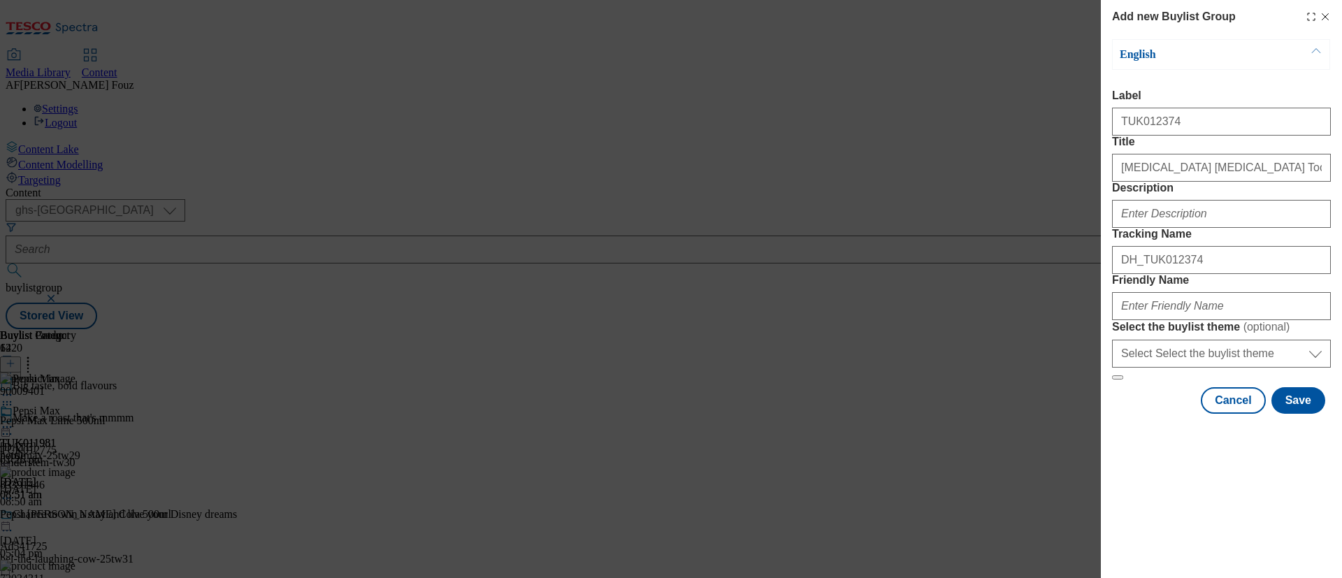
click at [1225, 226] on form "Label TUK012374 Title [MEDICAL_DATA] [MEDICAL_DATA] Toothpaste Description Trac…" at bounding box center [1221, 234] width 219 height 291
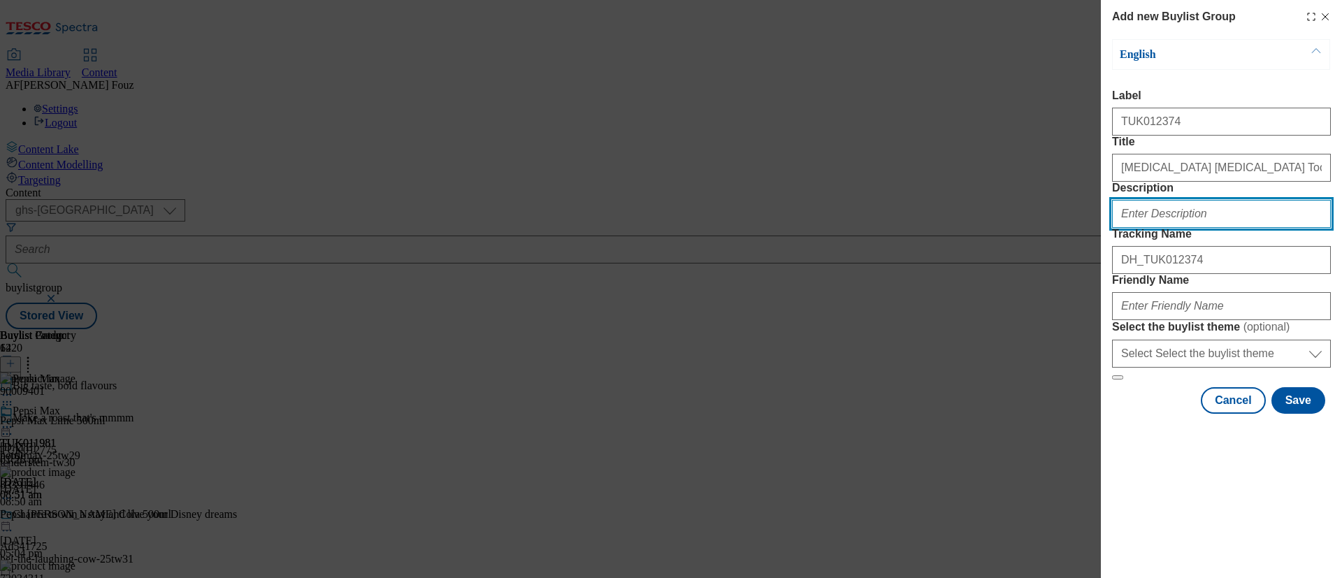
click at [1193, 228] on input "Description" at bounding box center [1221, 214] width 219 height 28
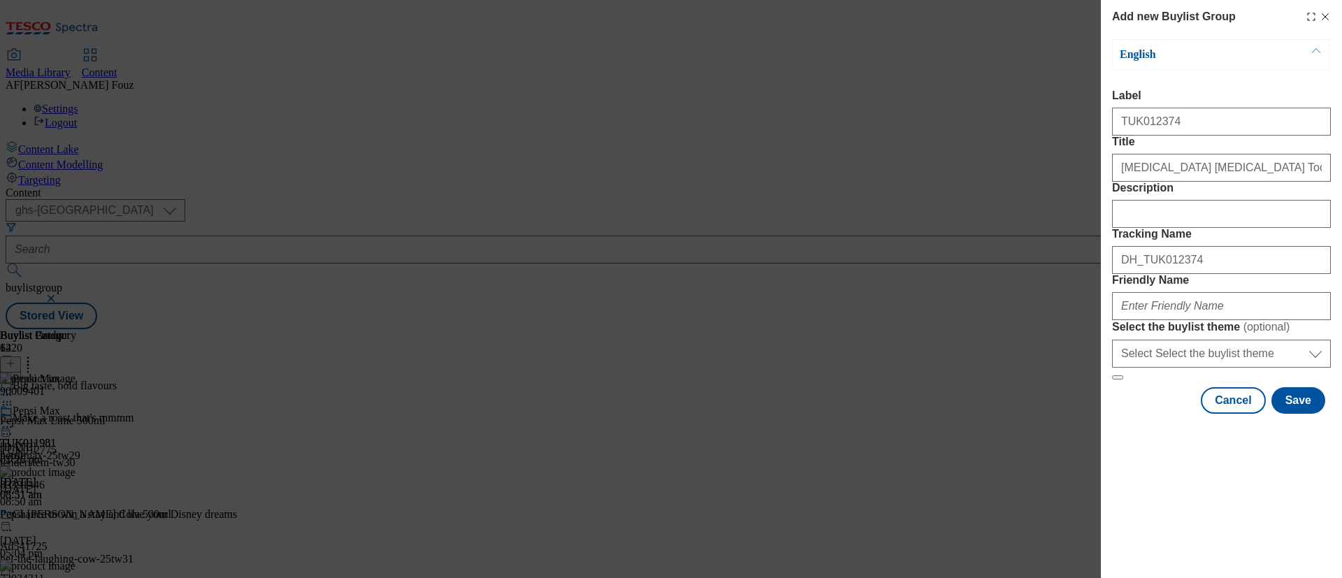
click at [1237, 194] on label "Description" at bounding box center [1221, 188] width 219 height 13
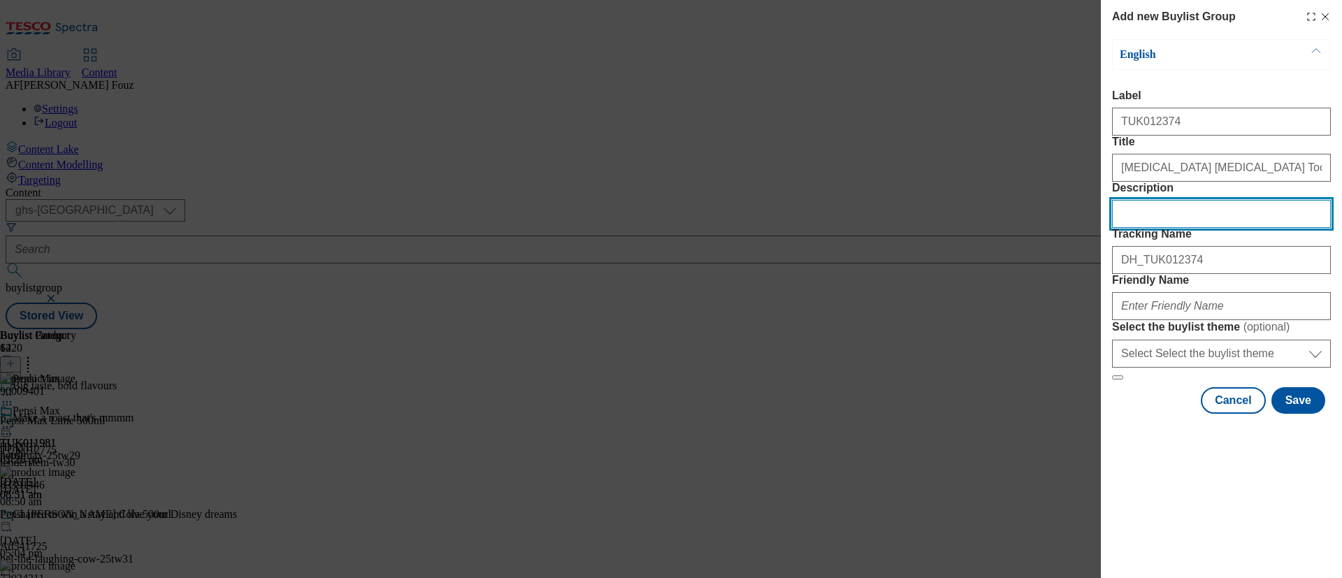
click at [1237, 228] on input "Description" at bounding box center [1221, 214] width 219 height 28
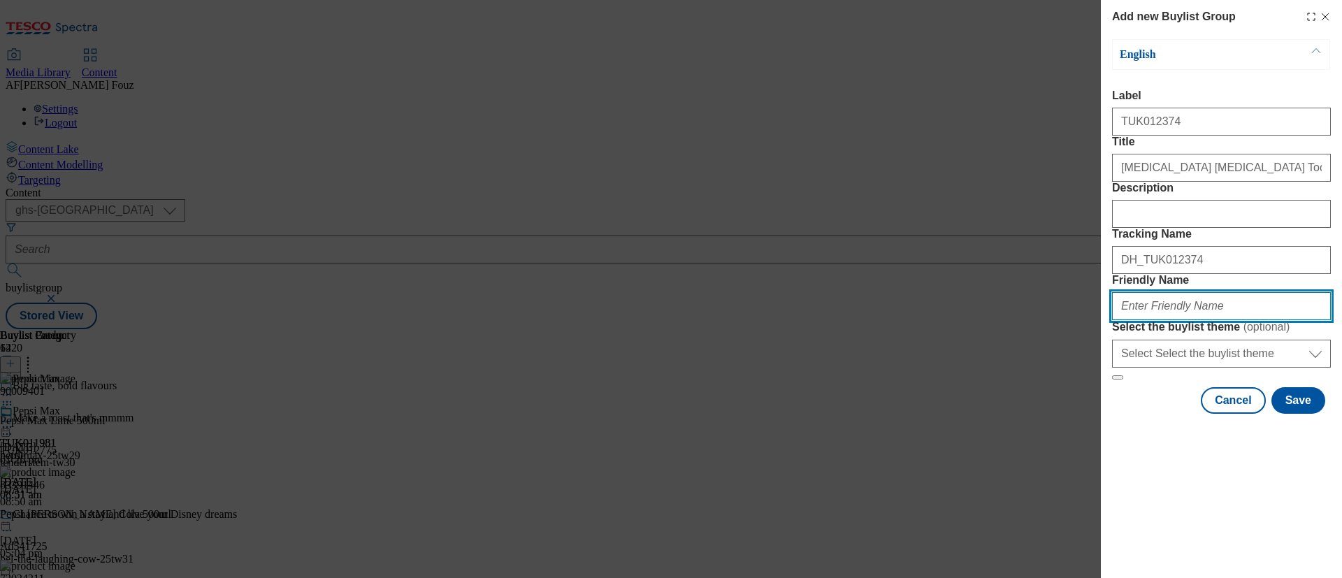
click at [1200, 320] on input "Friendly Name" at bounding box center [1221, 306] width 219 height 28
type input "H"
type input "haleon-aquafresh-25tw30"
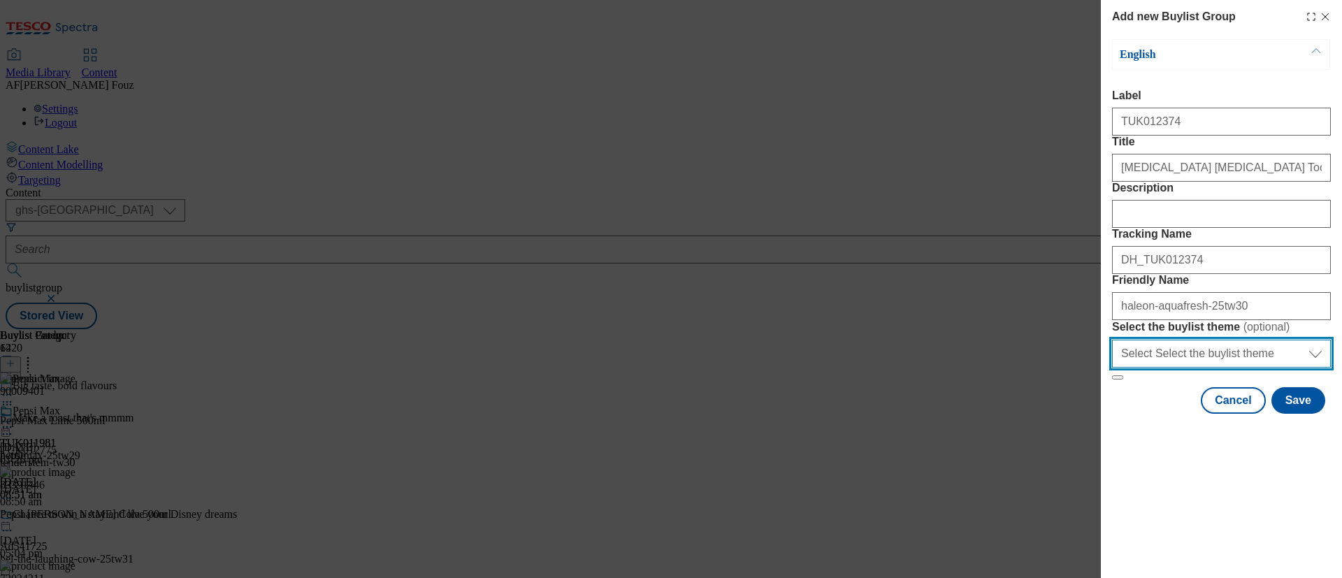
click at [1299, 368] on select "Select Select the buylist theme default fandf" at bounding box center [1221, 354] width 219 height 28
select select "default"
click at [1112, 368] on select "Select Select the buylist theme default fandf" at bounding box center [1221, 354] width 219 height 28
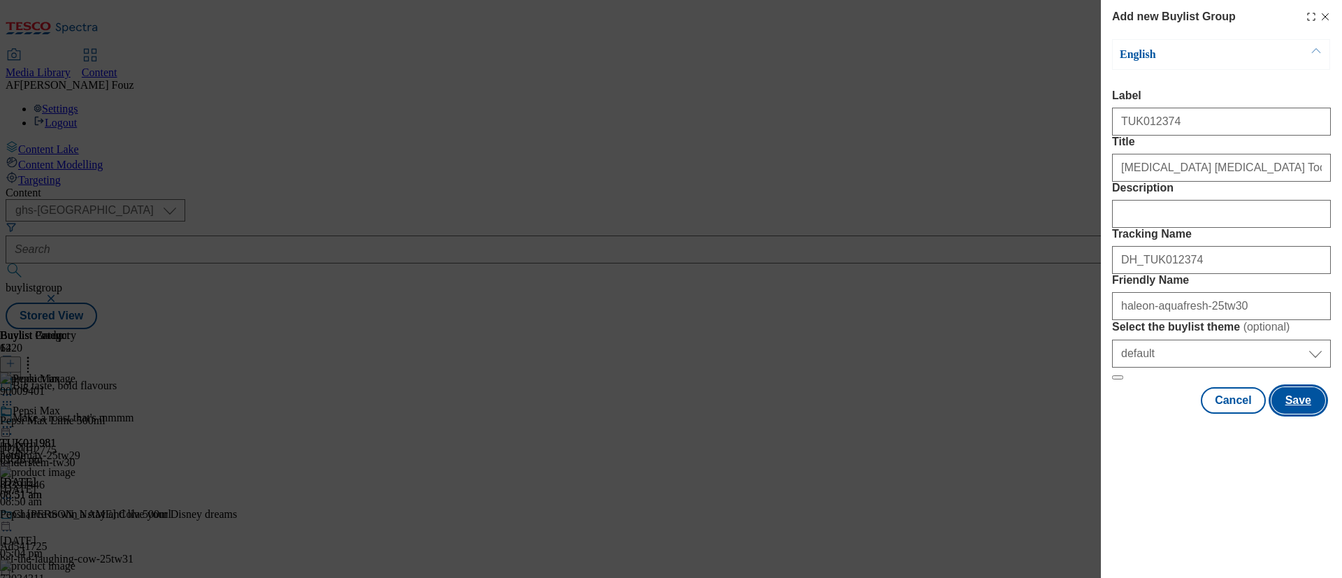
click at [1305, 414] on button "Save" at bounding box center [1299, 400] width 54 height 27
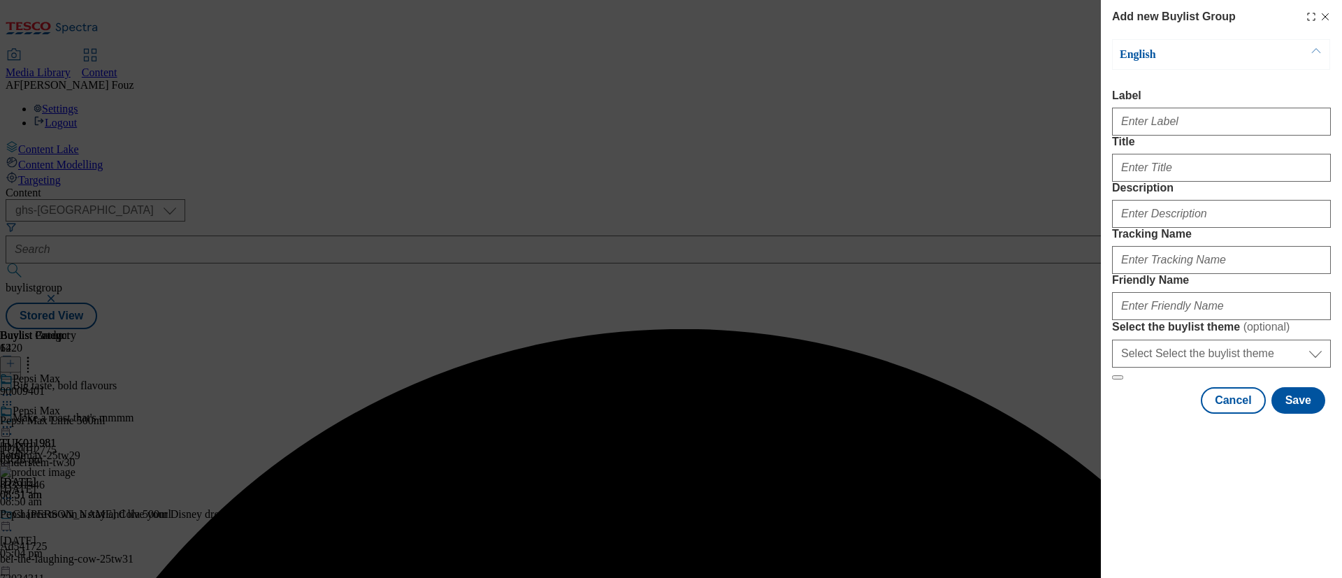
select select "default"
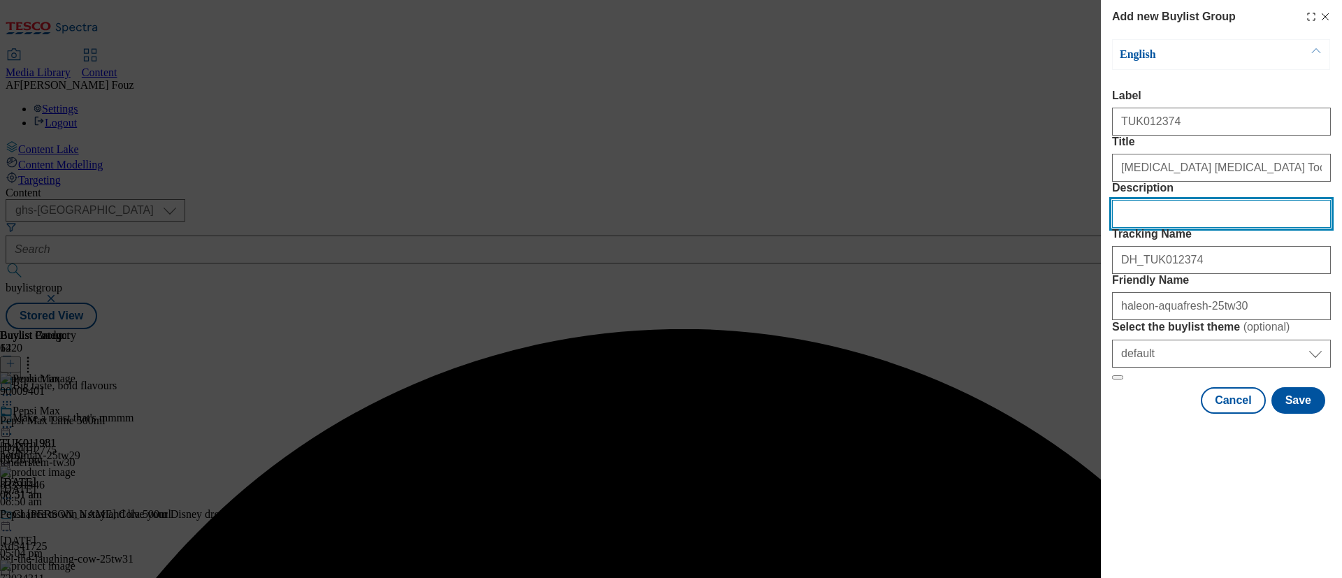
click at [1212, 228] on input "Description" at bounding box center [1221, 214] width 219 height 28
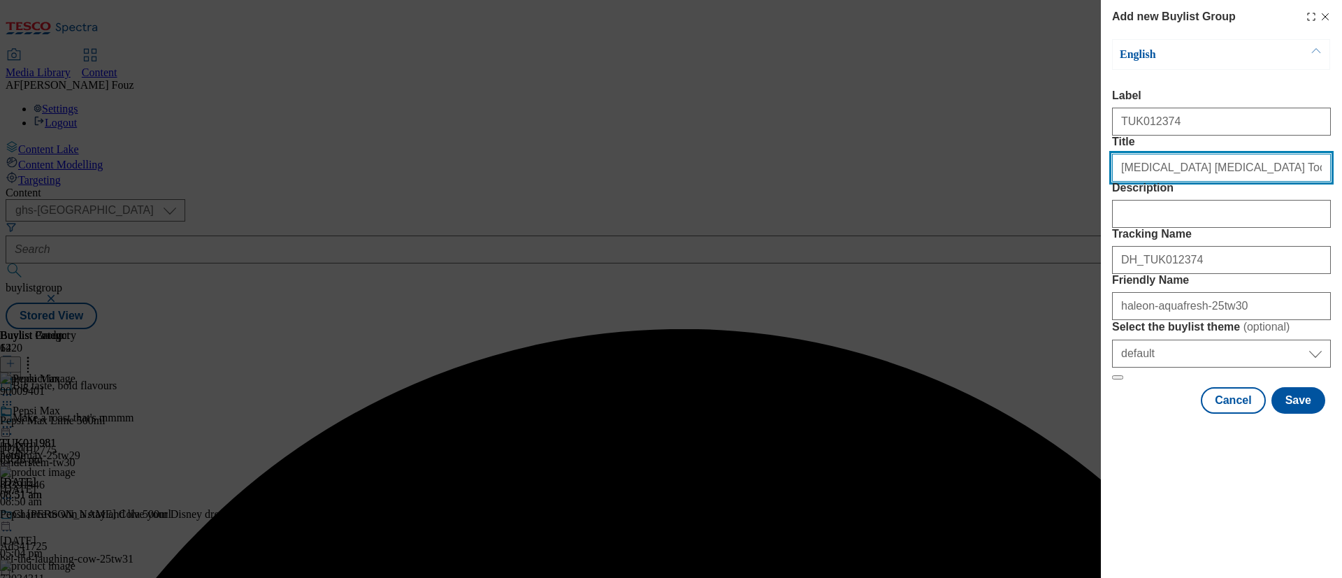
click at [1276, 182] on input "Title" at bounding box center [1221, 168] width 219 height 28
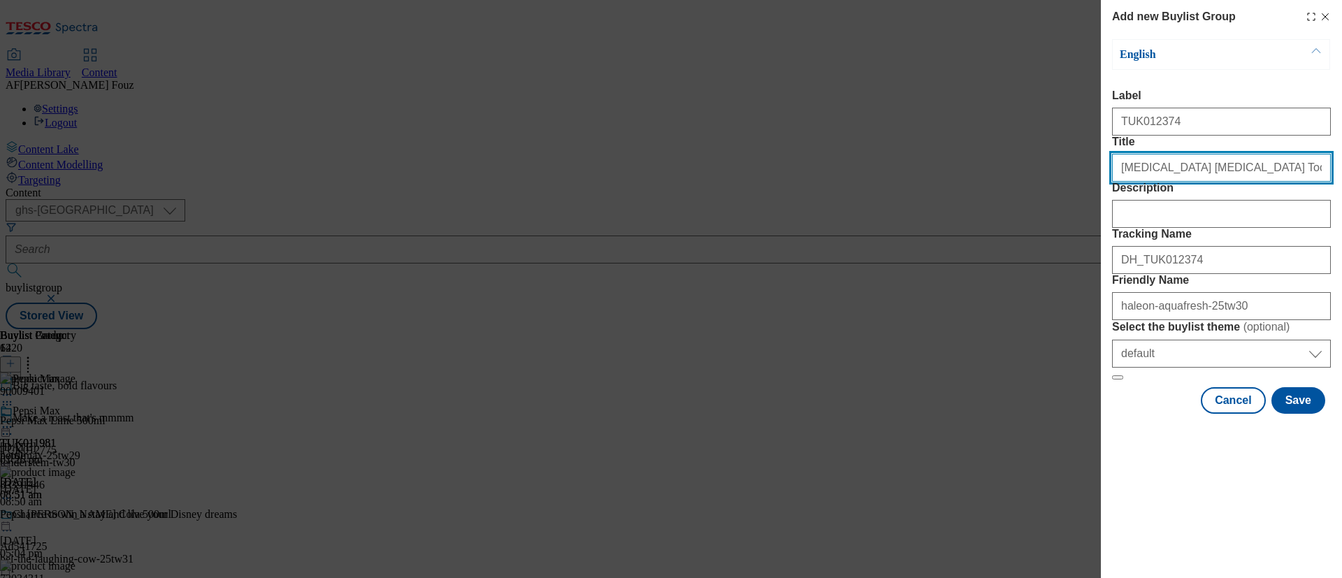
type input "[MEDICAL_DATA] [MEDICAL_DATA] Toothpaste"
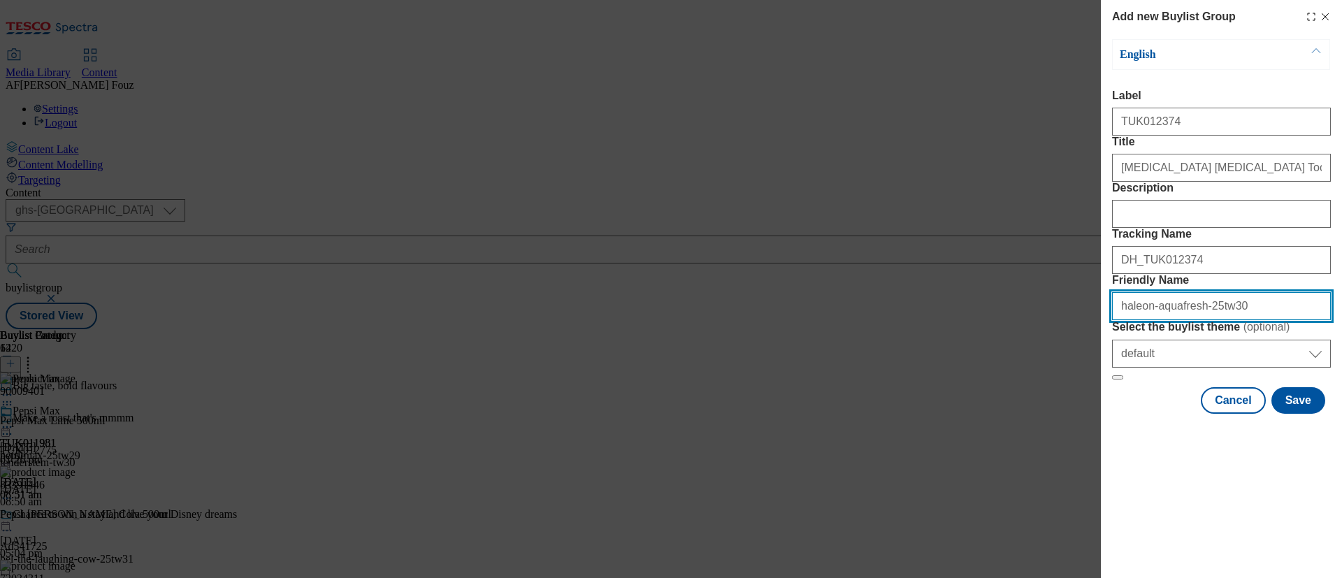
click at [1255, 320] on input "Friendly Name" at bounding box center [1221, 306] width 219 height 28
click at [1204, 320] on input "Friendly Name" at bounding box center [1221, 306] width 219 height 28
type input "haleon-aquafresh-25-tw30"
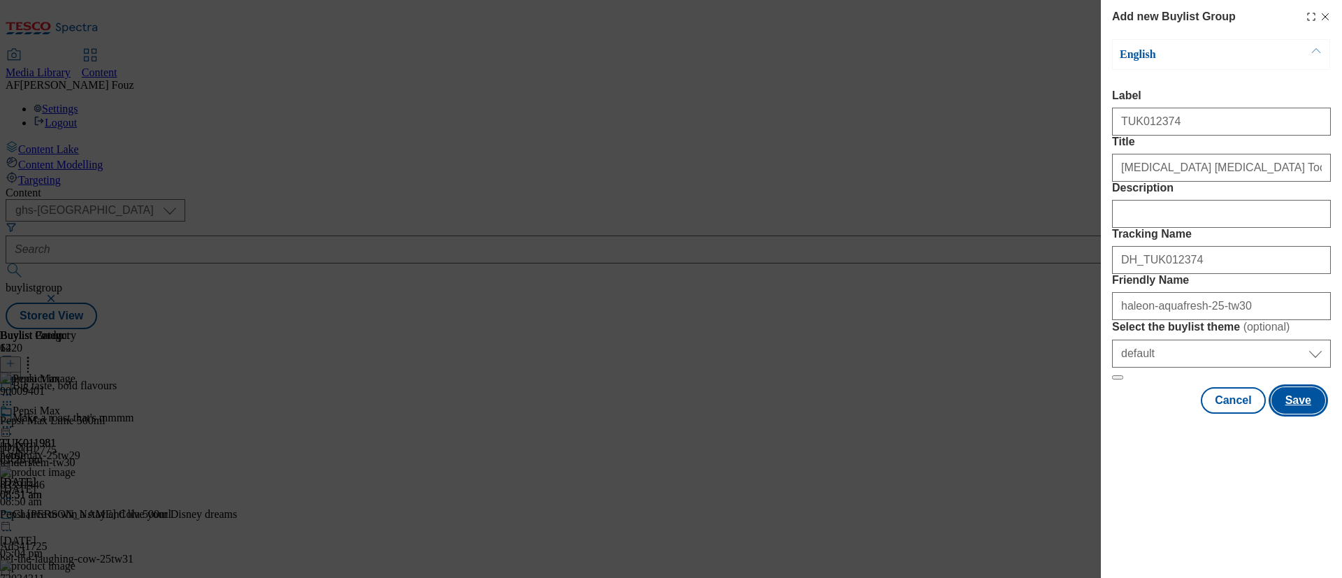
click at [1299, 414] on button "Save" at bounding box center [1299, 400] width 54 height 27
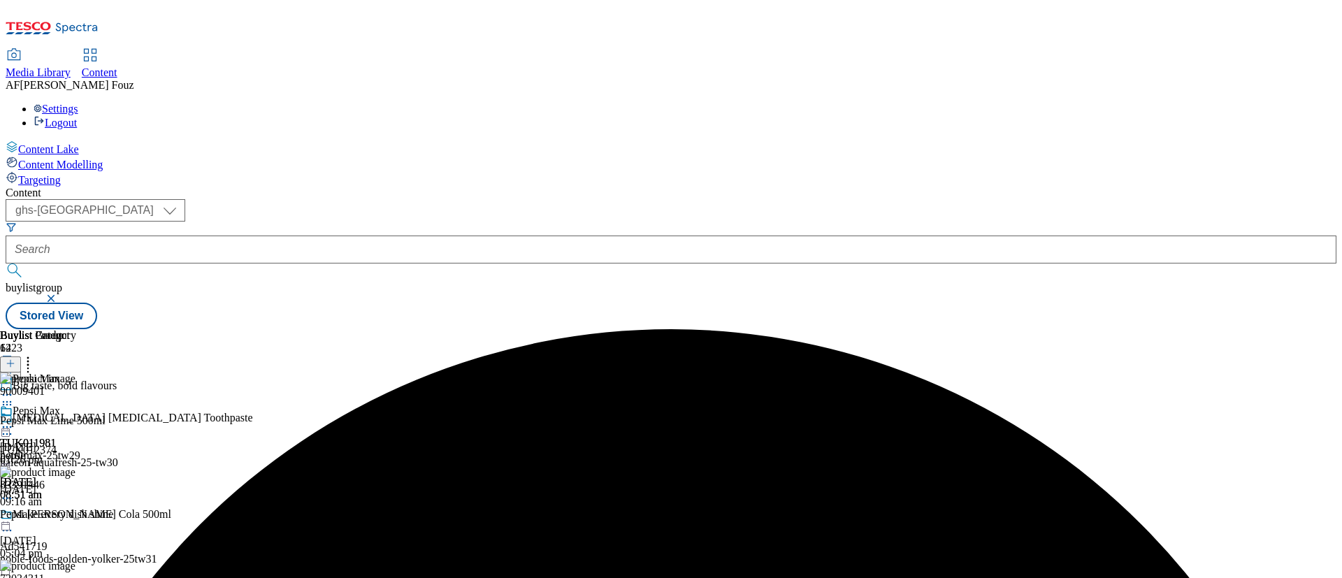
click at [319, 412] on div "[MEDICAL_DATA] [MEDICAL_DATA] Toothpaste TUK012374 haleon-[MEDICAL_DATA]-25-tw3…" at bounding box center [166, 460] width 333 height 96
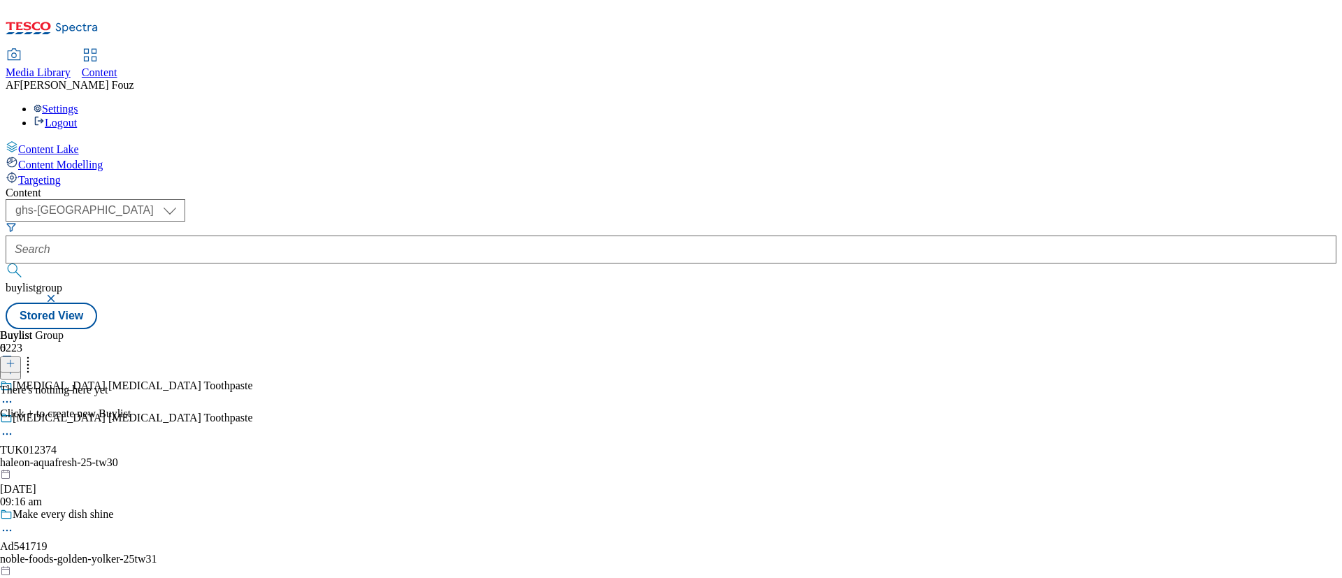
click at [15, 359] on icon at bounding box center [11, 364] width 10 height 10
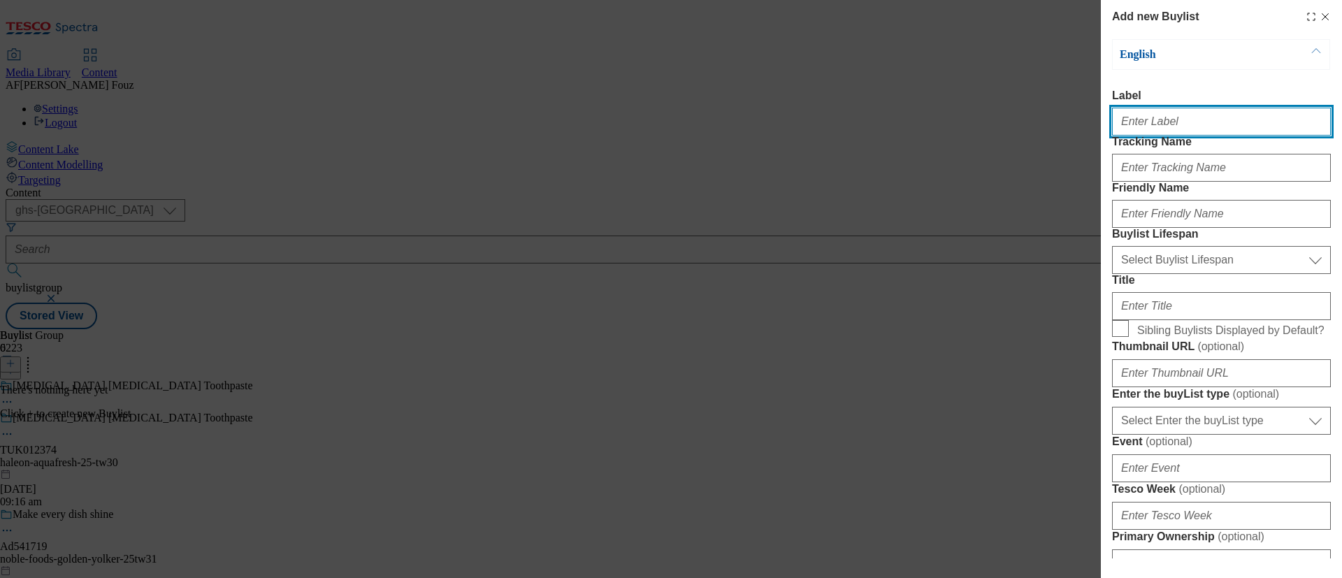
click at [1163, 122] on input "Label" at bounding box center [1221, 122] width 219 height 28
paste input "TUK012374"
type input "TUK012374"
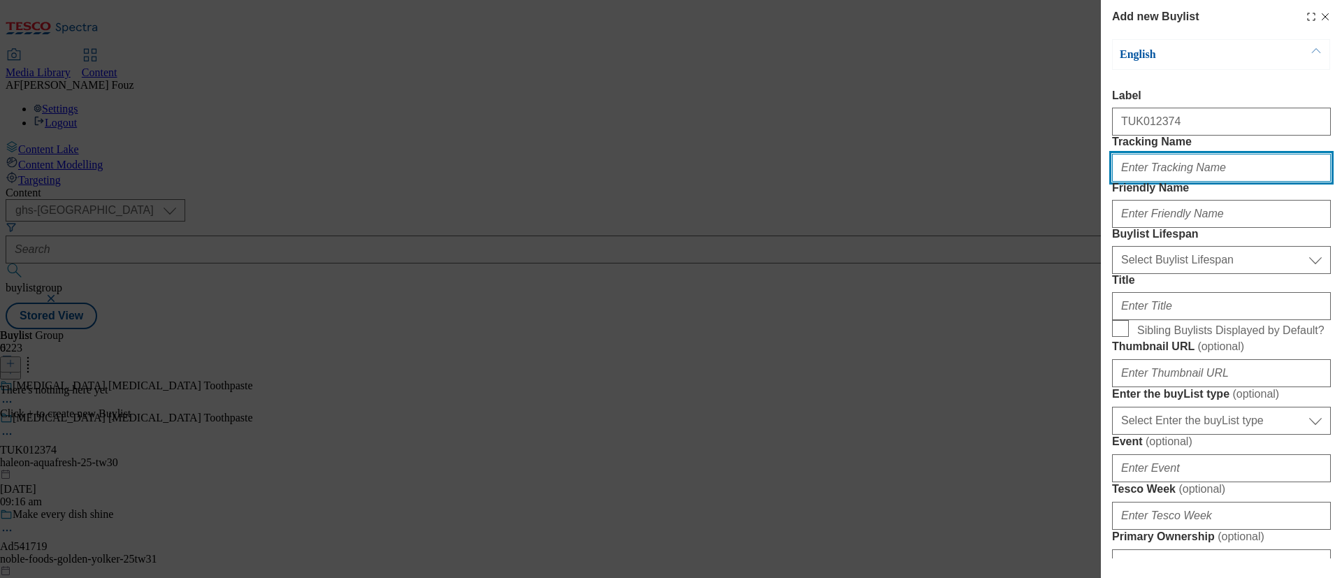
click at [1129, 182] on input "Tracking Name" at bounding box center [1221, 168] width 219 height 28
paste input "TUK012374"
type input "DH_TUK012374"
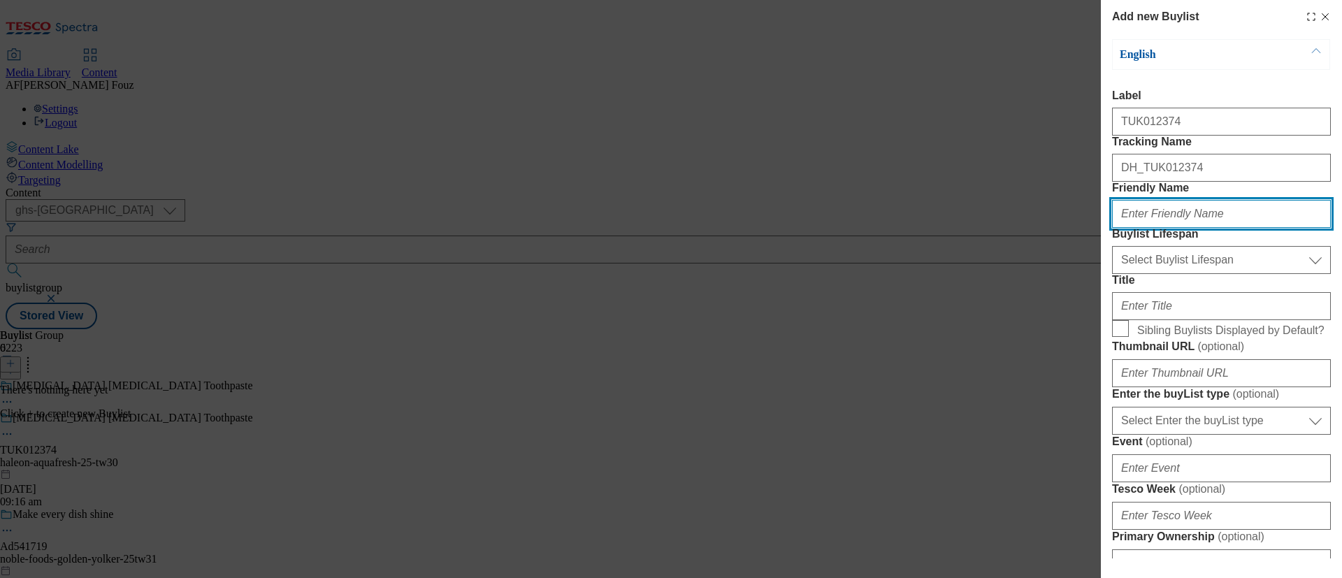
click at [1216, 228] on input "Friendly Name" at bounding box center [1221, 214] width 219 height 28
type input "[MEDICAL_DATA]-25tw30"
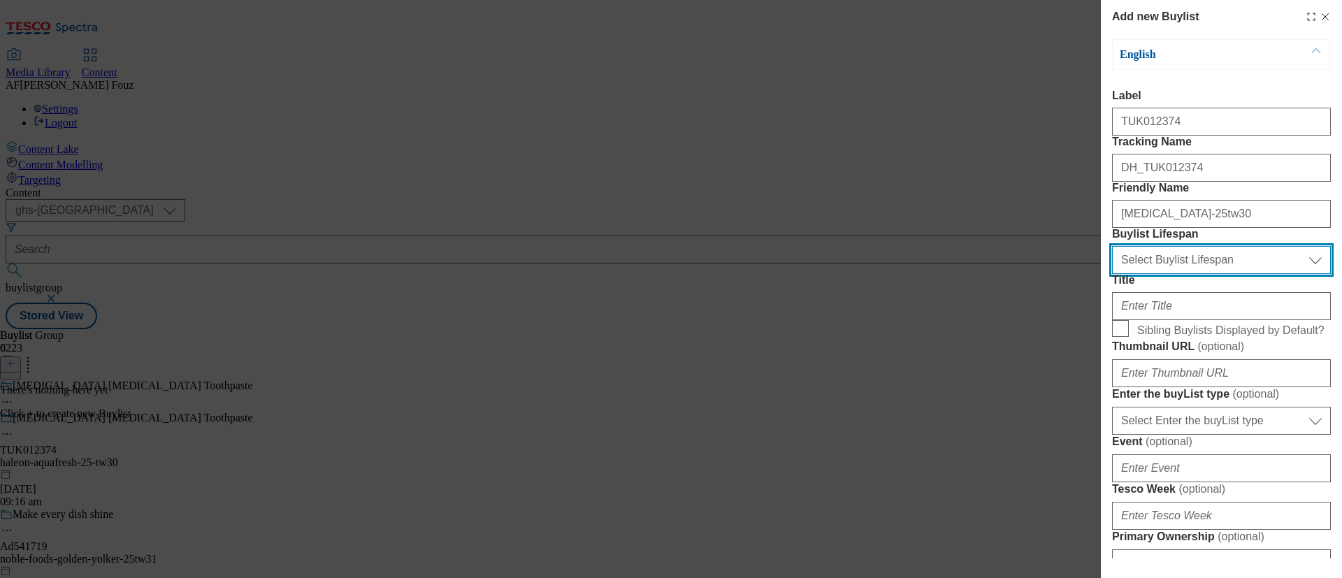
click at [1171, 274] on select "Select Buylist Lifespan evergreen seasonal tactical" at bounding box center [1221, 260] width 219 height 28
select select "tactical"
click at [1112, 274] on select "Select Buylist Lifespan evergreen seasonal tactical" at bounding box center [1221, 260] width 219 height 28
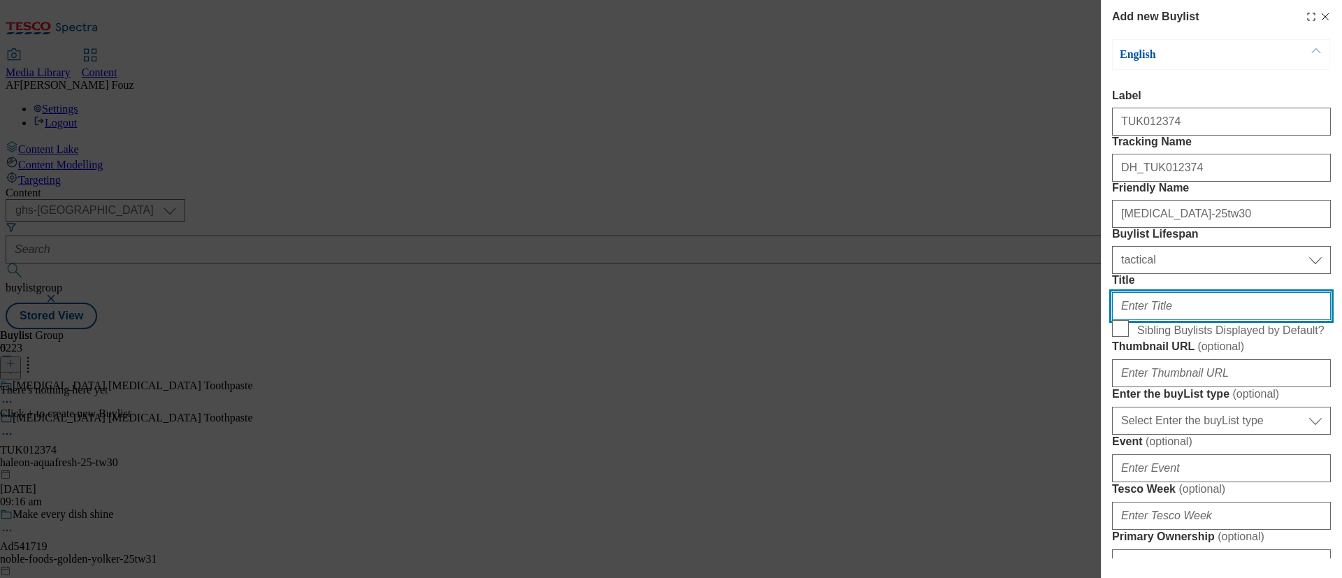
click at [1190, 320] on input "Title" at bounding box center [1221, 306] width 219 height 28
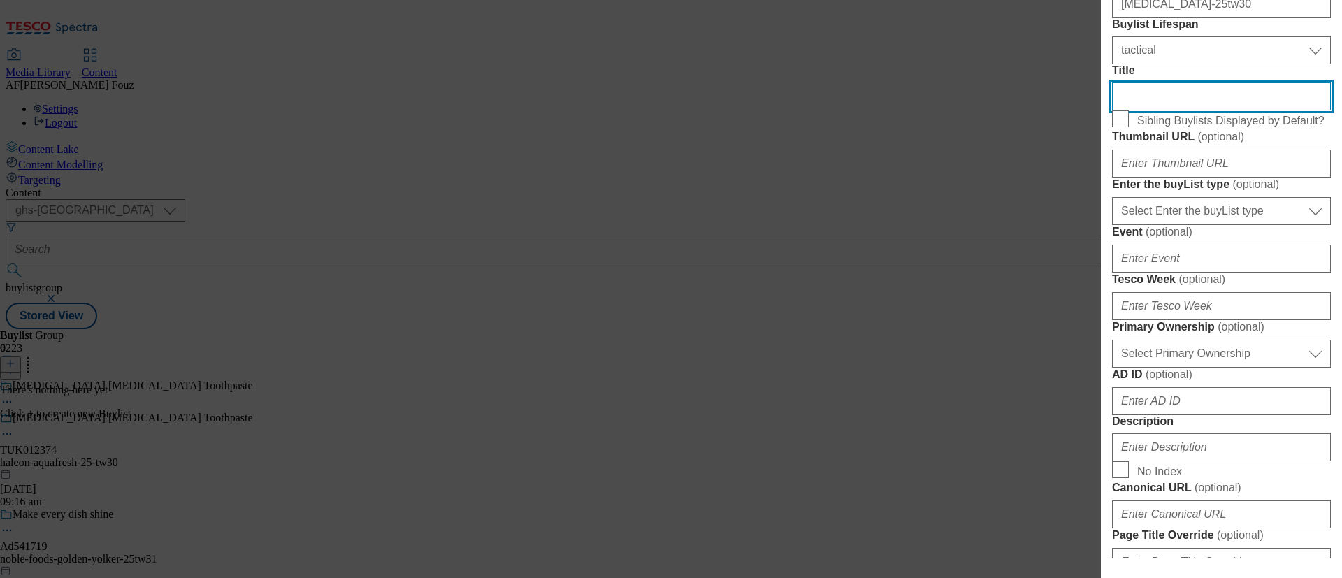
scroll to position [524, 0]
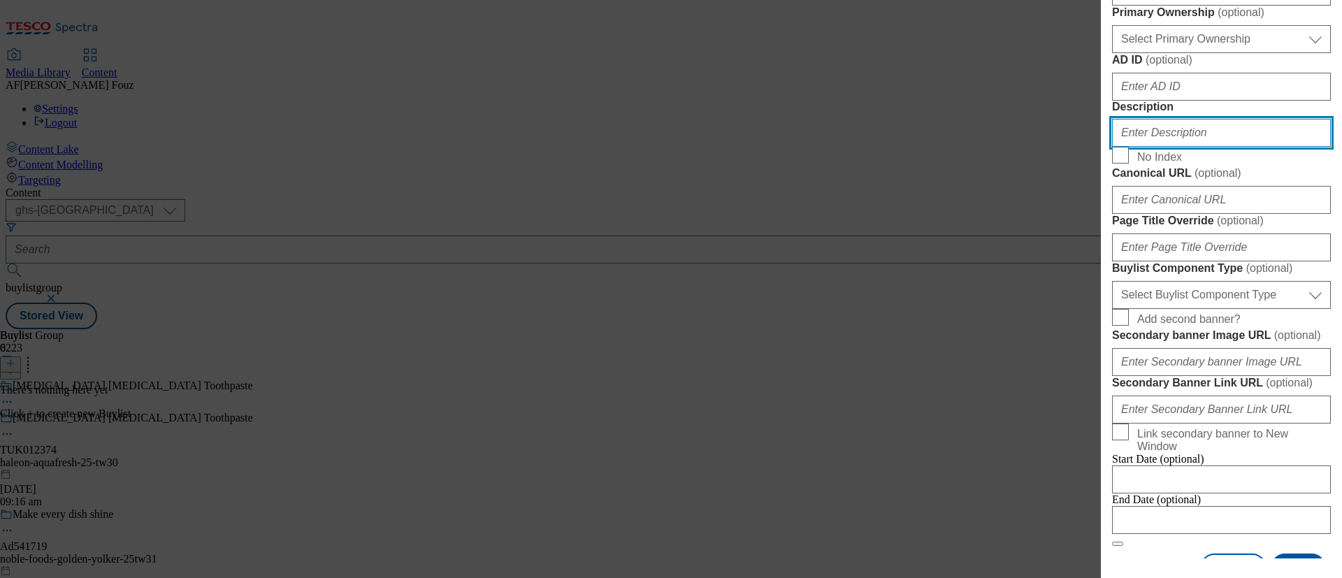
click at [1170, 147] on input "Description" at bounding box center [1221, 133] width 219 height 28
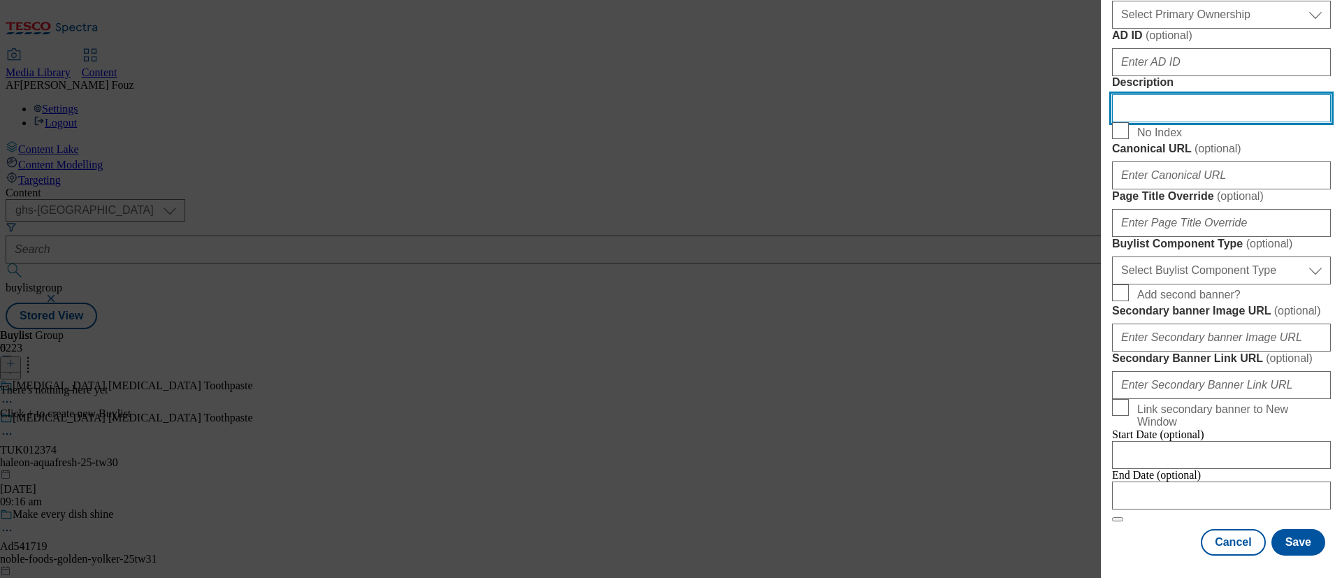
scroll to position [1072, 0]
click at [1299, 403] on span "Link secondary banner to New Window" at bounding box center [1231, 415] width 188 height 25
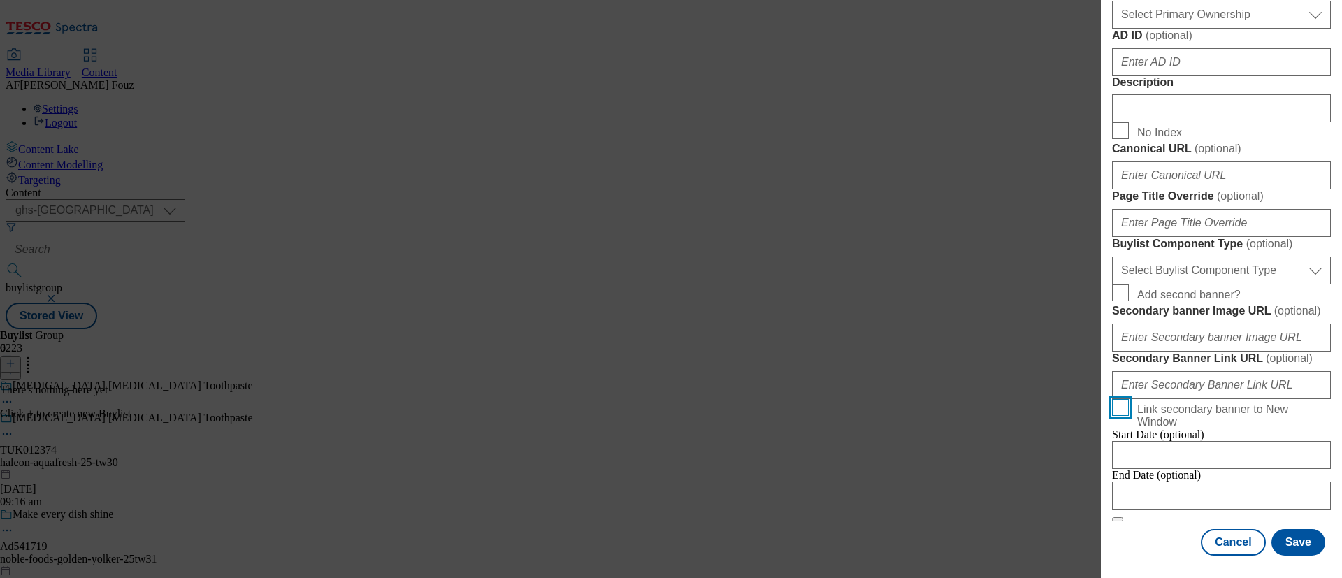
click at [1129, 399] on input "Link secondary banner to New Window" at bounding box center [1120, 407] width 17 height 17
click at [1234, 403] on span "Link secondary banner to New Window" at bounding box center [1231, 415] width 188 height 25
click at [1129, 399] on input "Link secondary banner to New Window" at bounding box center [1120, 407] width 17 height 17
checkbox input "false"
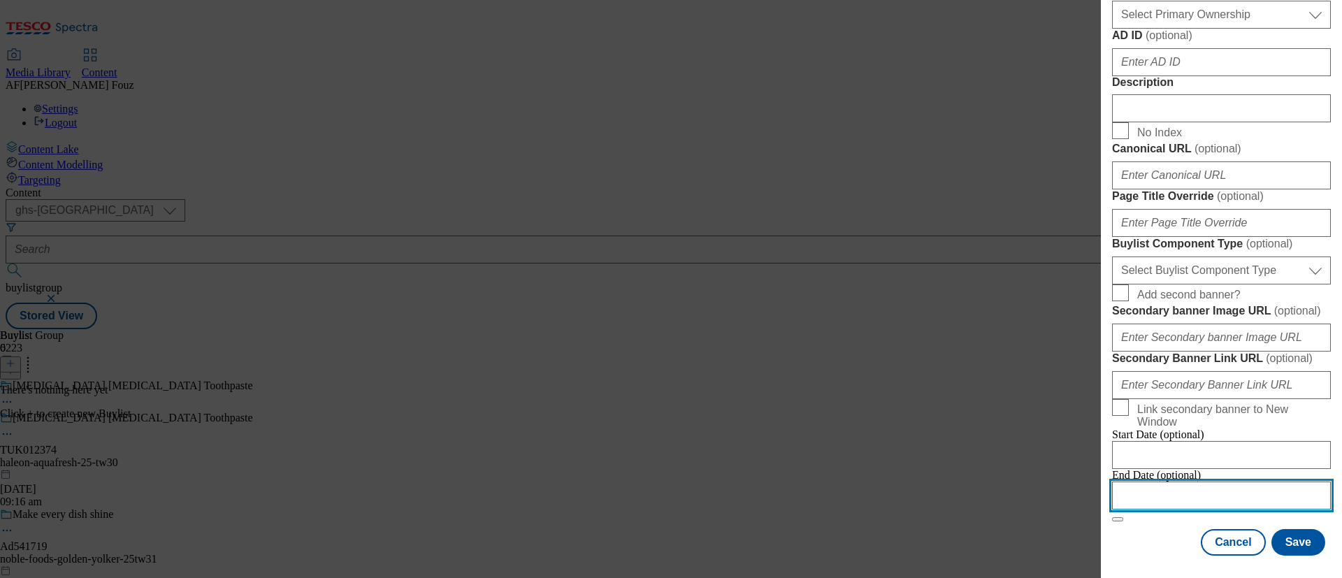
click at [1141, 482] on input "Modal" at bounding box center [1221, 496] width 219 height 28
select select "2025"
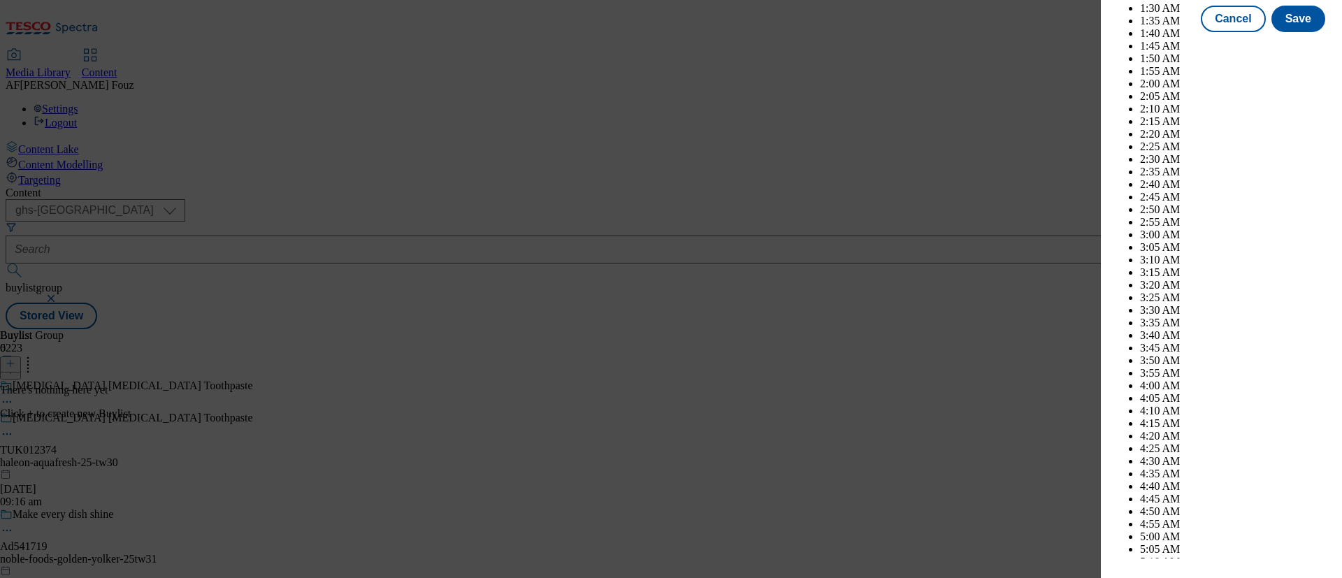
scroll to position [2856, 0]
select select "November"
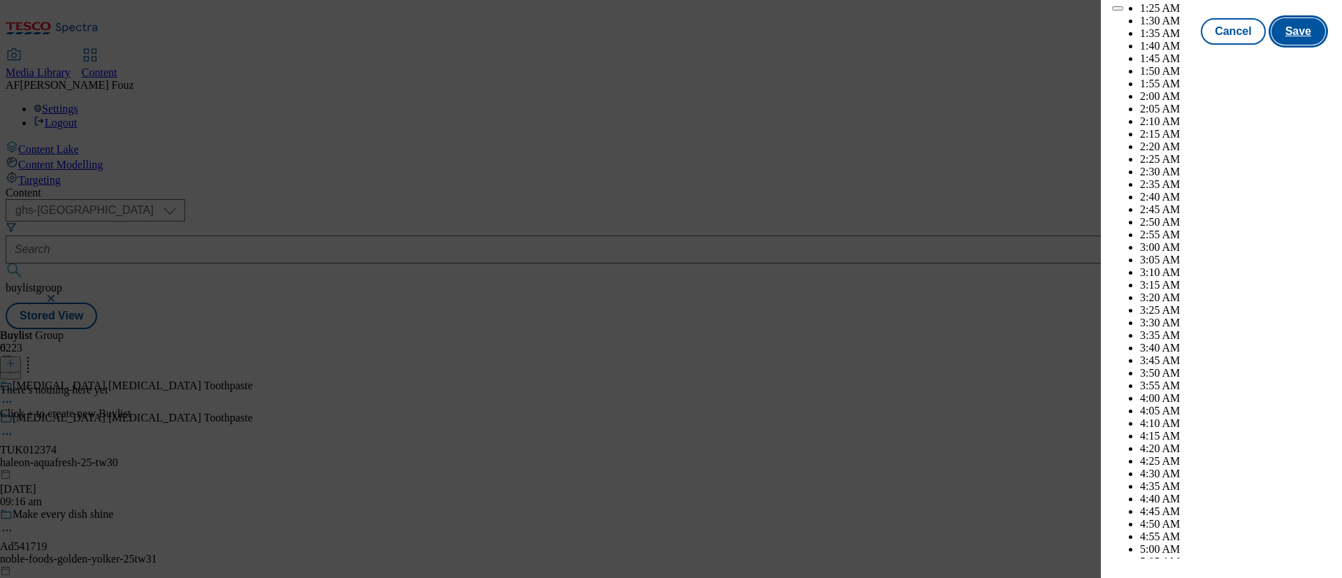
click at [1304, 45] on button "Save" at bounding box center [1299, 31] width 54 height 27
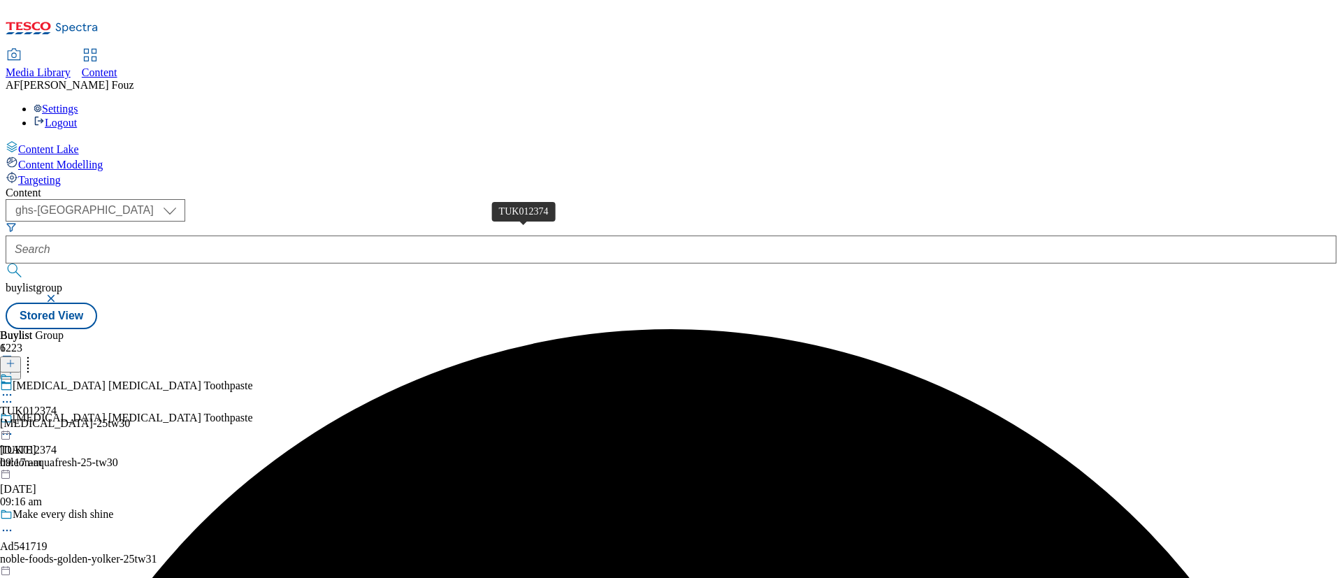
click at [57, 405] on div "TUK012374" at bounding box center [28, 411] width 57 height 13
click at [130, 405] on div "TUK012374 [MEDICAL_DATA]-25tw30 [DATE] 09:17 am" at bounding box center [65, 453] width 130 height 96
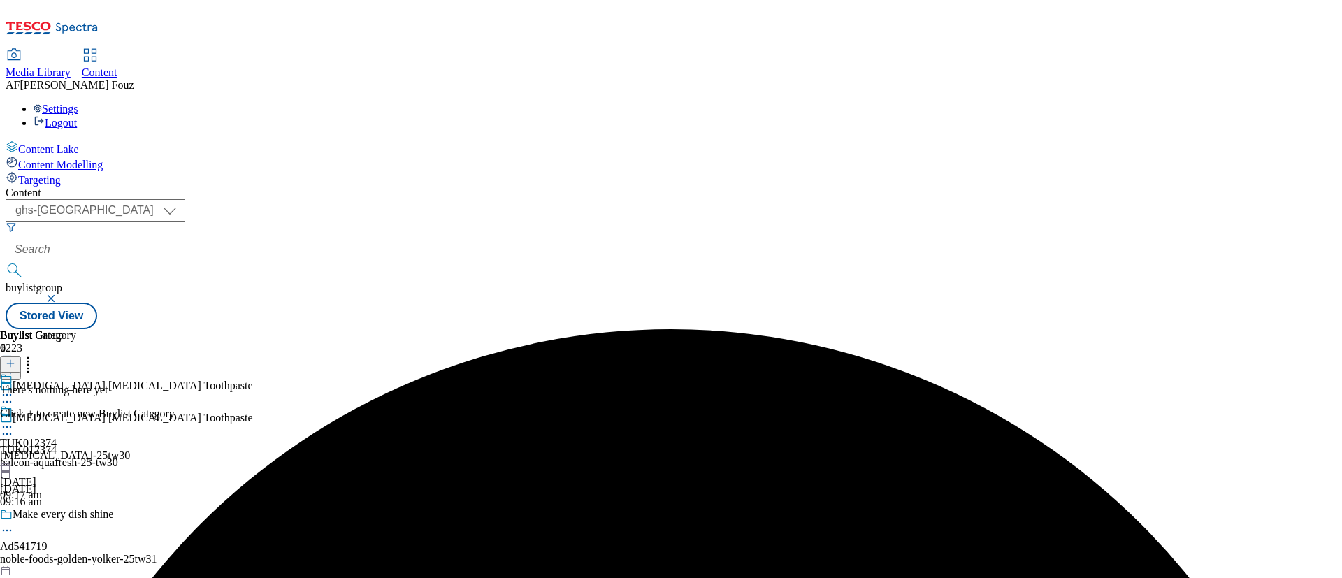
click at [15, 359] on icon at bounding box center [11, 364] width 10 height 10
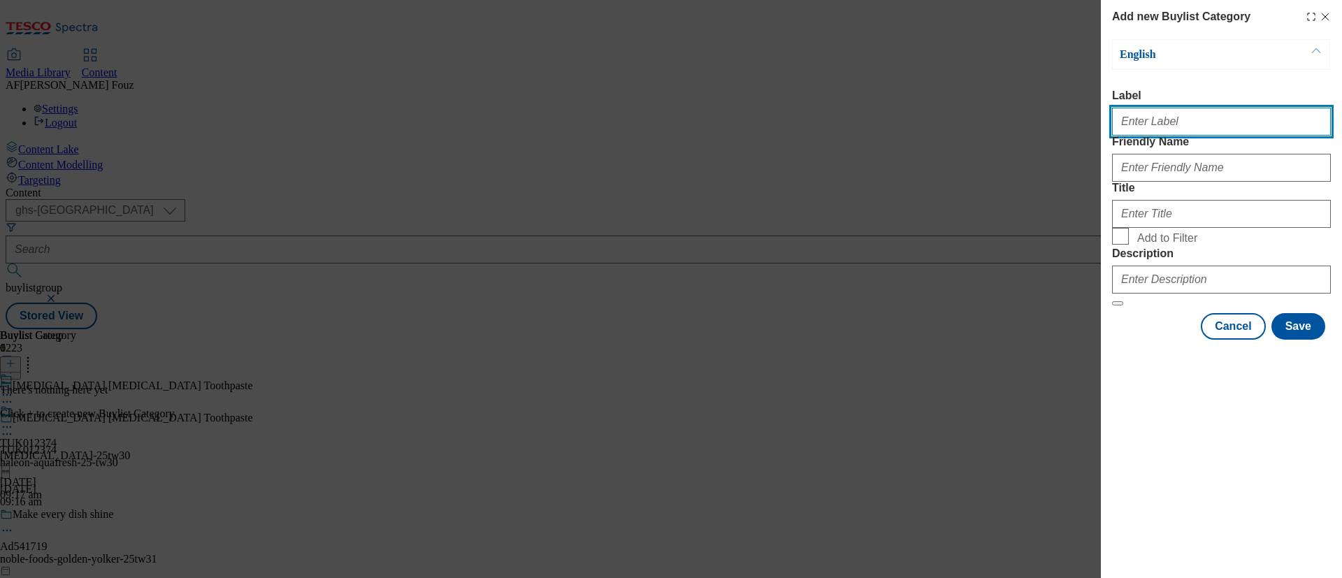
click at [1156, 122] on input "Label" at bounding box center [1221, 122] width 219 height 28
paste input "TUK012374"
type input "TUK012374"
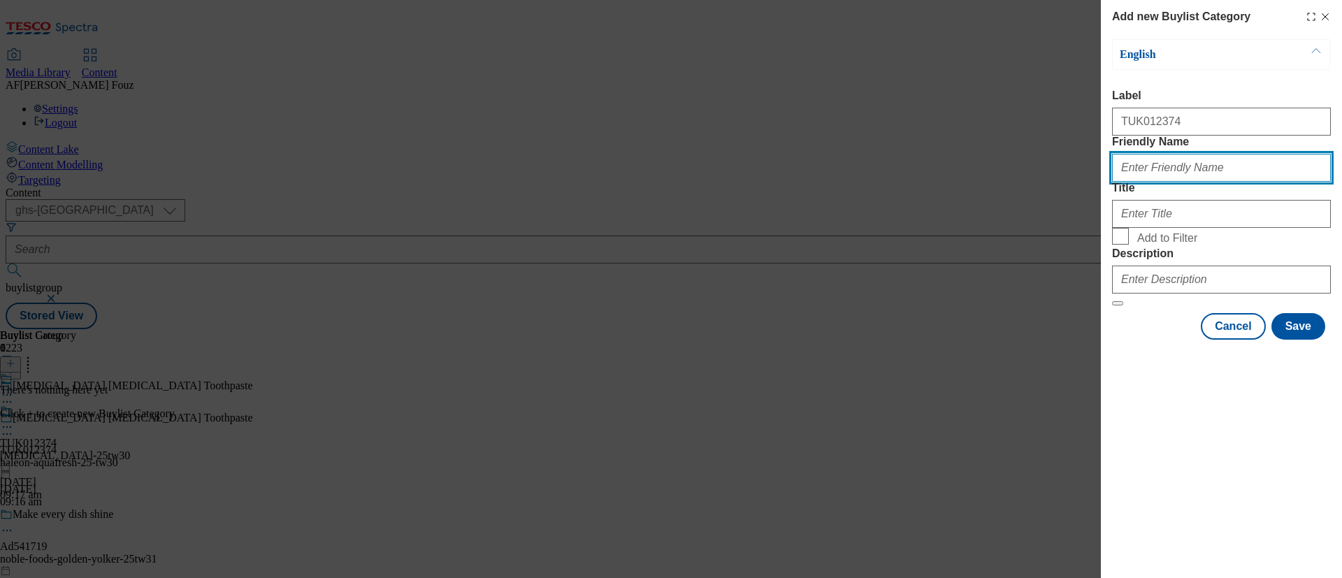
click at [1172, 182] on input "Friendly Name" at bounding box center [1221, 168] width 219 height 28
type input "t"
type input "milkteeh"
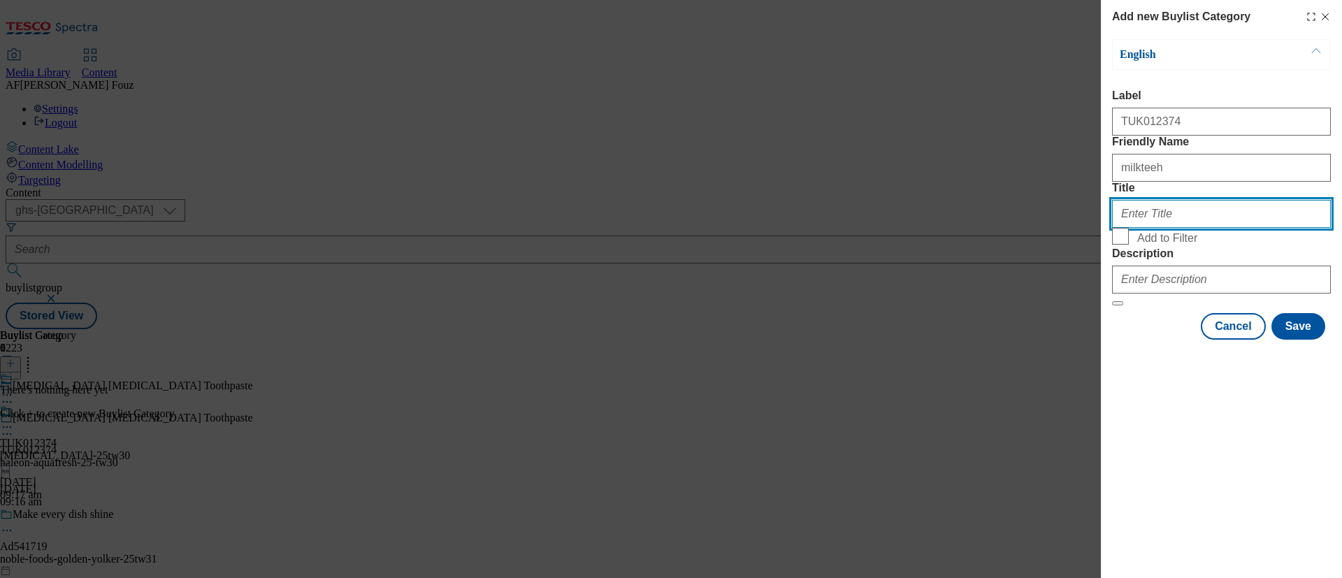
click at [1131, 228] on input "Title" at bounding box center [1221, 214] width 219 height 28
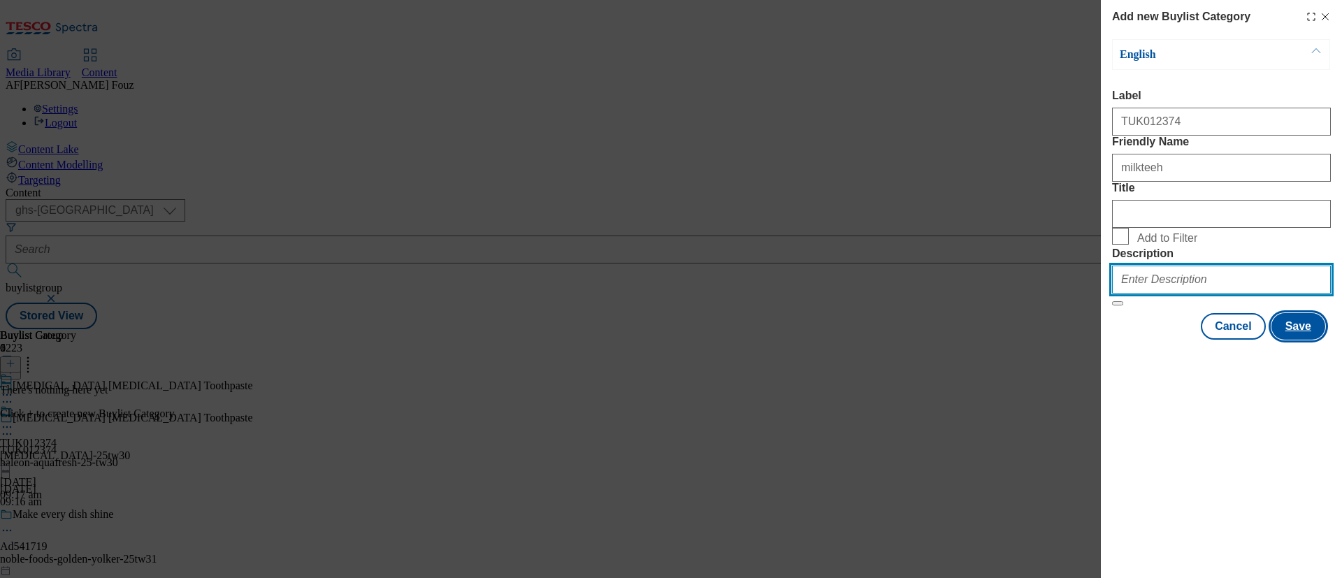
drag, startPoint x: 1161, startPoint y: 384, endPoint x: 1300, endPoint y: 415, distance: 141.8
click at [1161, 294] on input "Description" at bounding box center [1221, 280] width 219 height 28
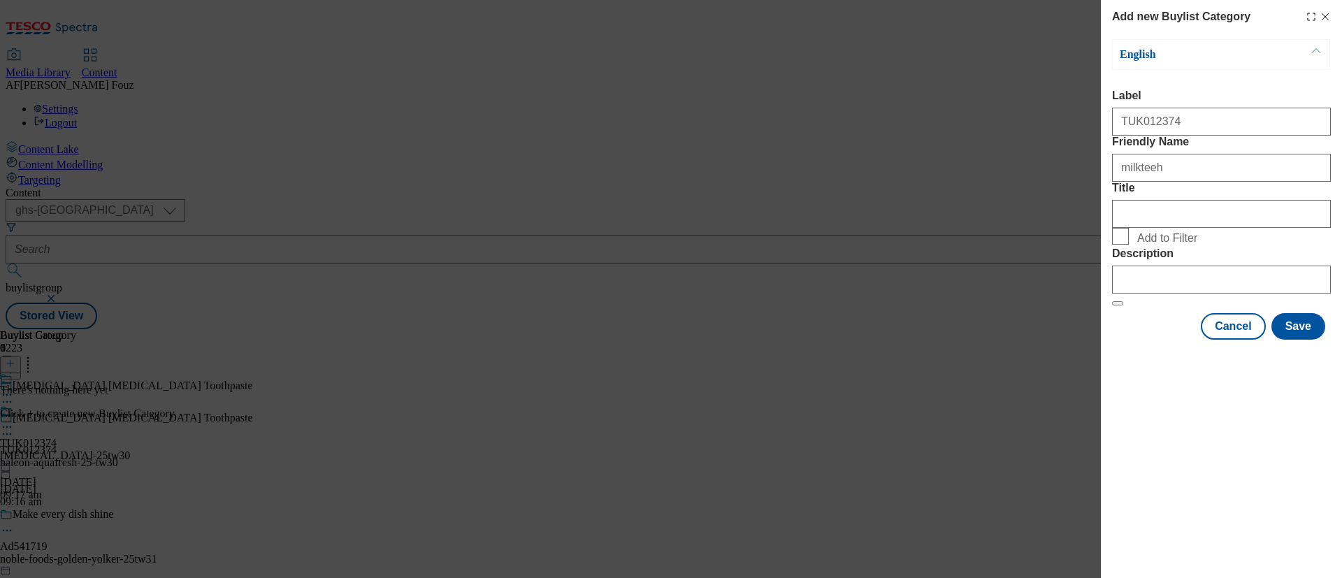
click at [1287, 470] on div "Add new Buylist Category English Label TUK012374 Friendly Name milkteeh Title A…" at bounding box center [1221, 289] width 241 height 578
click at [1296, 340] on button "Save" at bounding box center [1299, 326] width 54 height 27
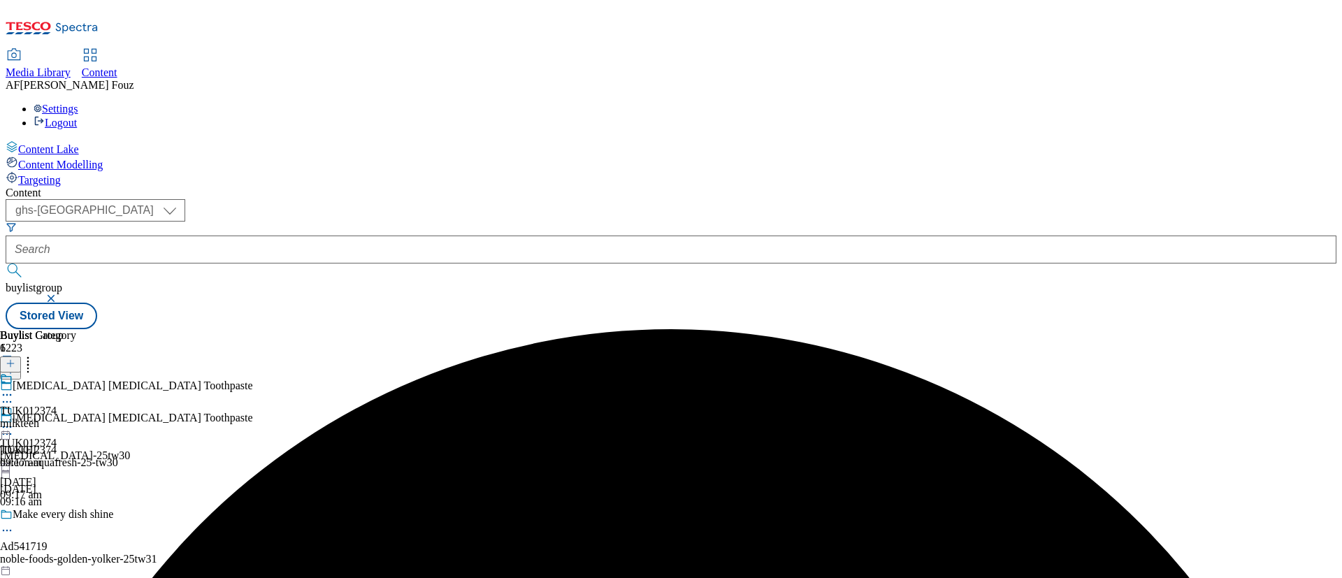
click at [76, 417] on div "milkteeh" at bounding box center [38, 423] width 76 height 13
click at [76, 449] on div "milkteeh" at bounding box center [38, 455] width 76 height 13
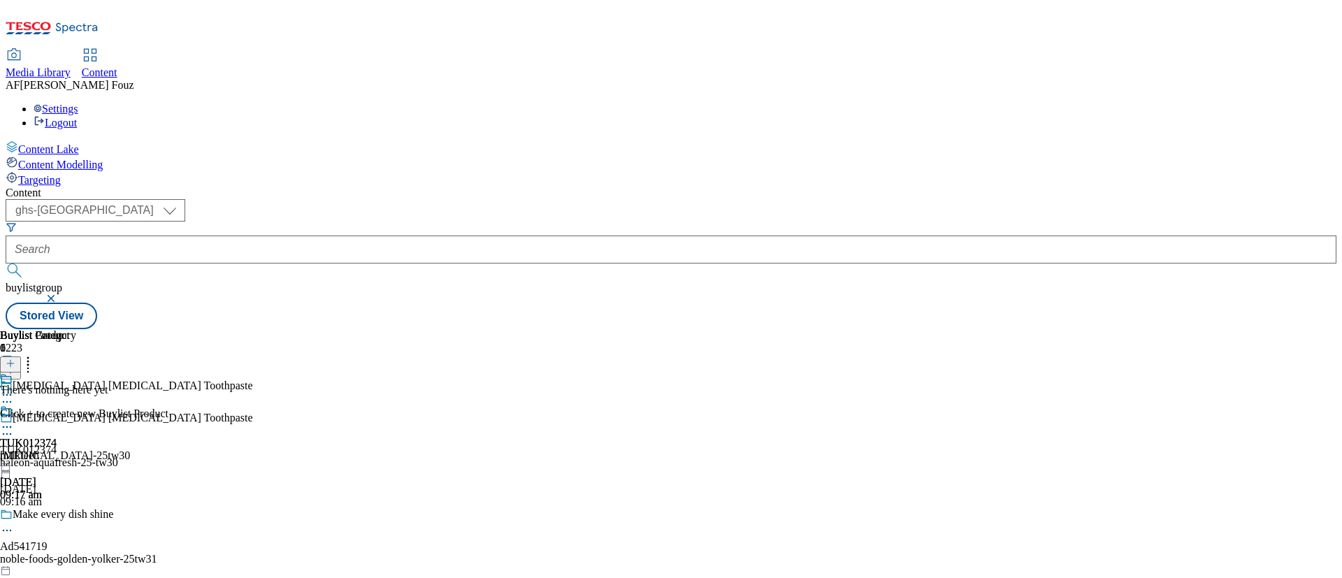
click at [21, 357] on button at bounding box center [10, 365] width 21 height 16
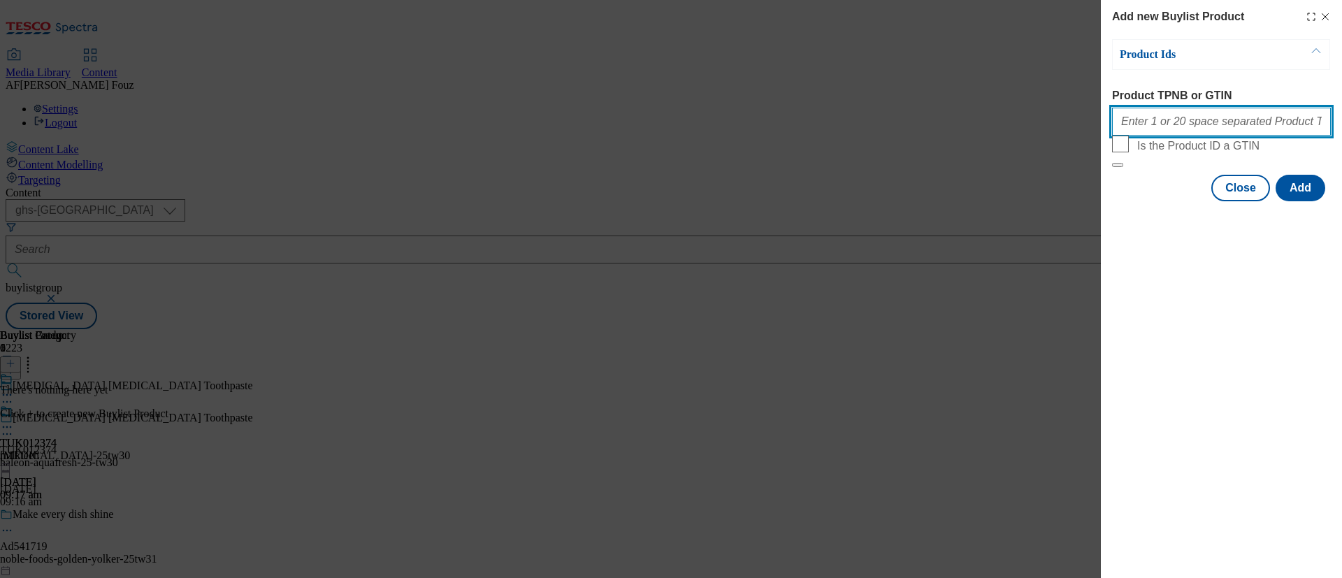
click at [1182, 120] on input "Product TPNB or GTIN" at bounding box center [1221, 122] width 219 height 28
paste input "90998029"
click at [1230, 123] on input "90998029" at bounding box center [1221, 122] width 219 height 28
paste input "91256336"
paste input "81116754"
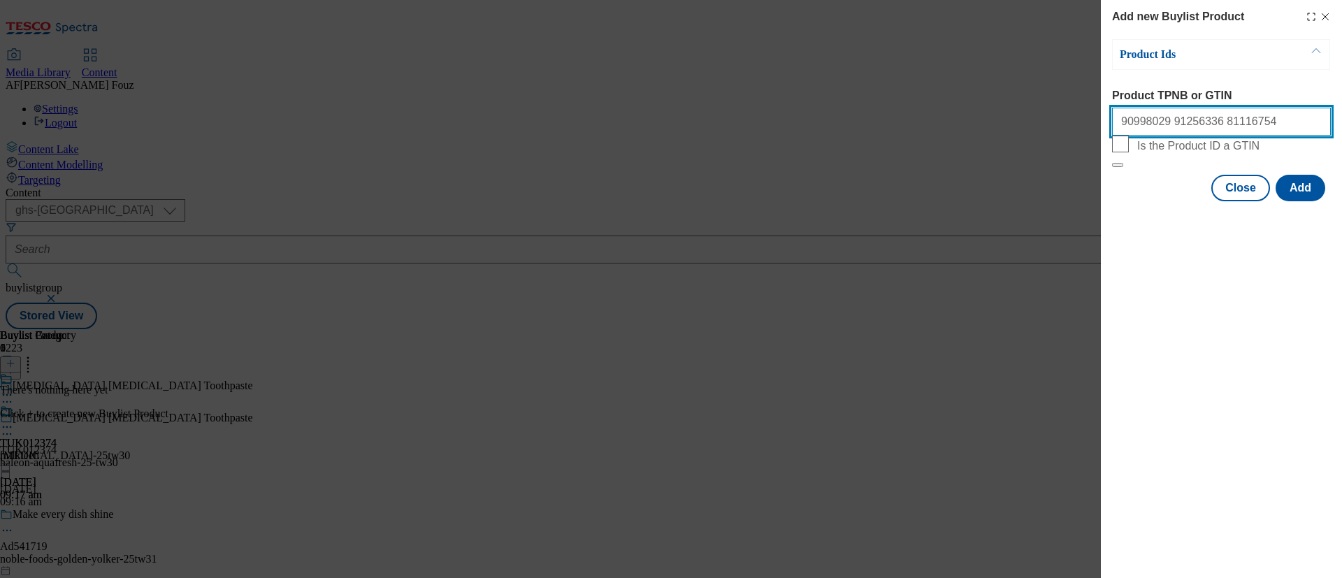
paste input "88903192"
type input "90998029 91256336 81116754 88903192"
click at [1297, 201] on button "Add" at bounding box center [1301, 188] width 50 height 27
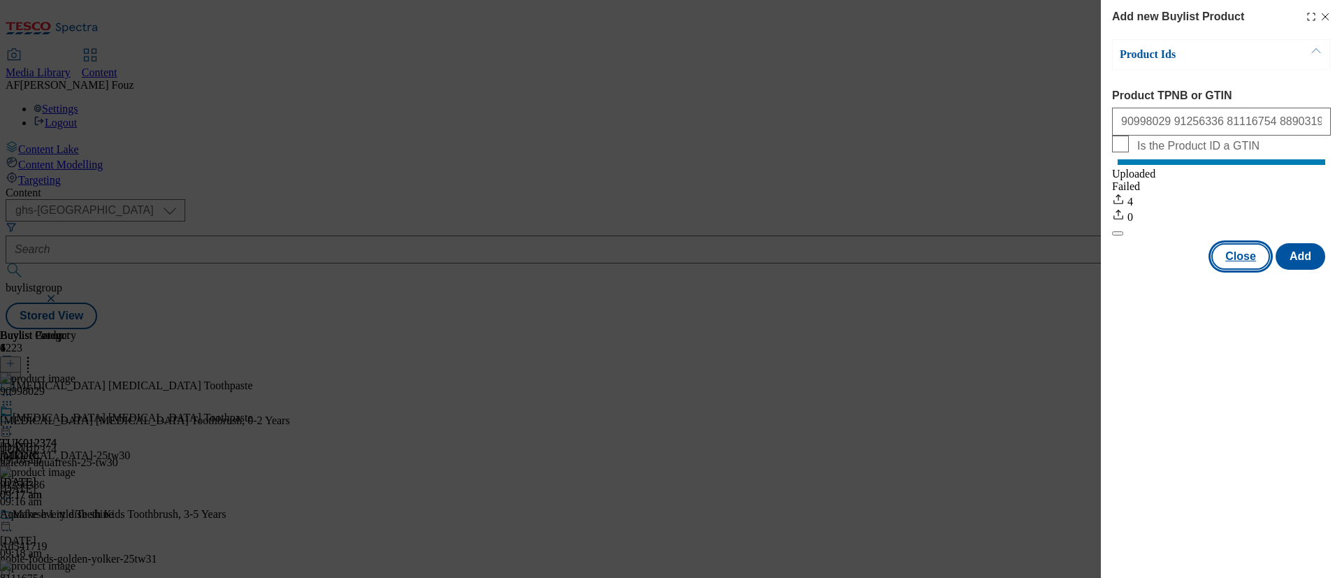
click at [1239, 270] on button "Close" at bounding box center [1240, 256] width 59 height 27
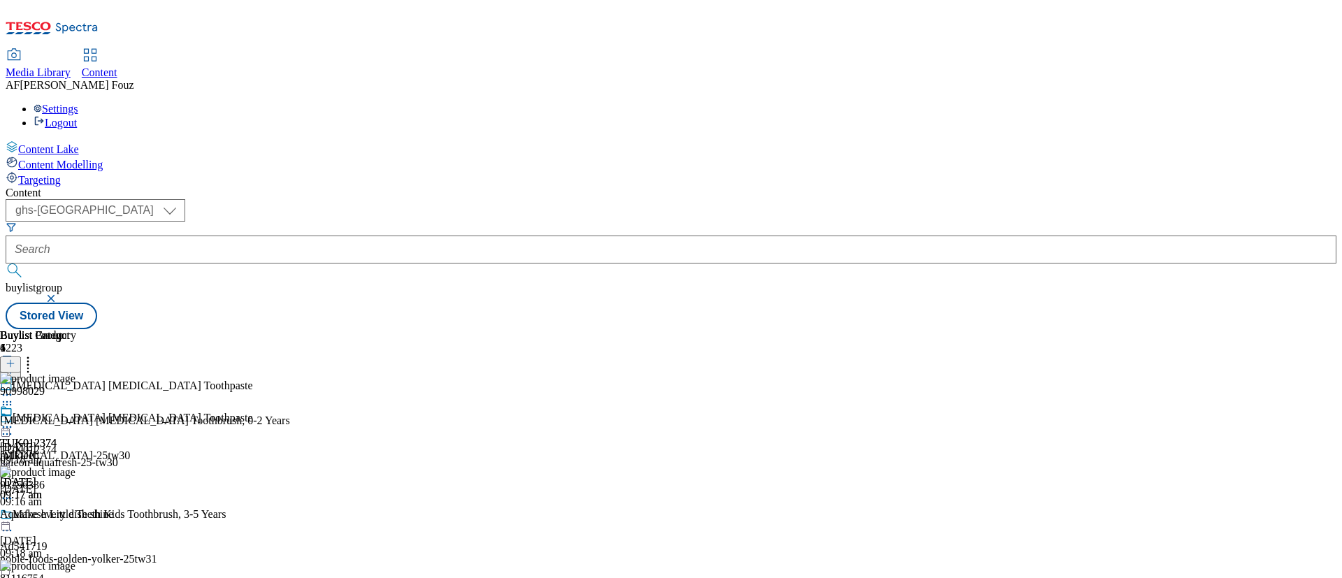
click at [14, 420] on icon at bounding box center [7, 427] width 14 height 14
click at [76, 516] on span "Preview" at bounding box center [59, 521] width 33 height 10
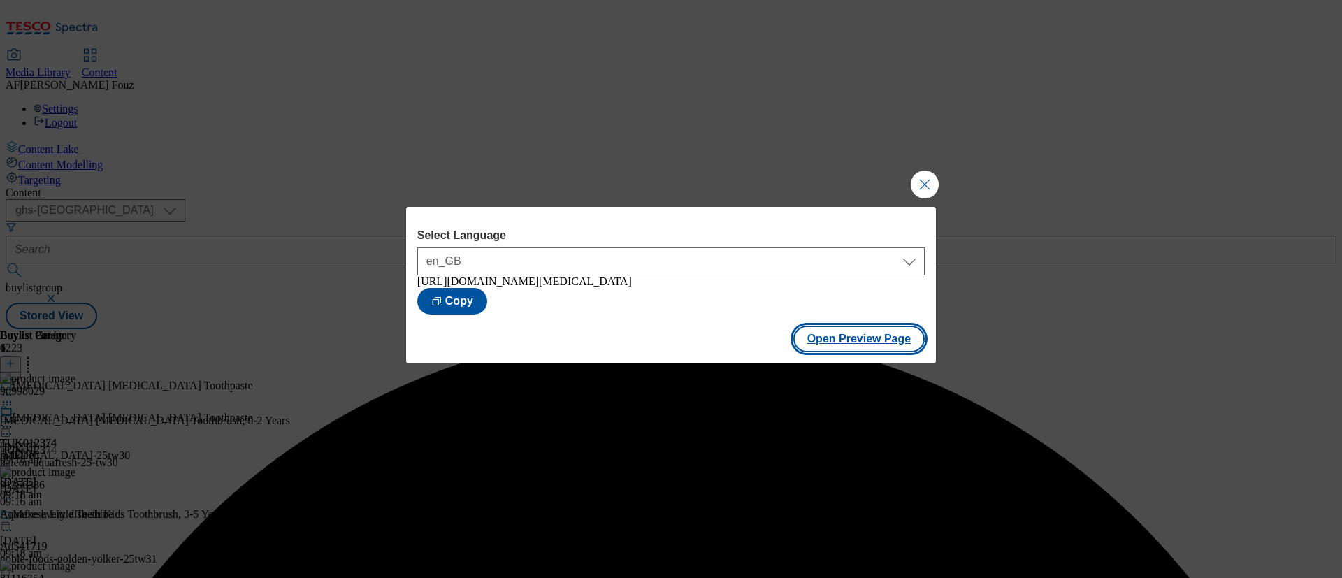
click at [856, 352] on button "Open Preview Page" at bounding box center [859, 339] width 132 height 27
click at [928, 175] on button "Close Modal" at bounding box center [925, 185] width 28 height 28
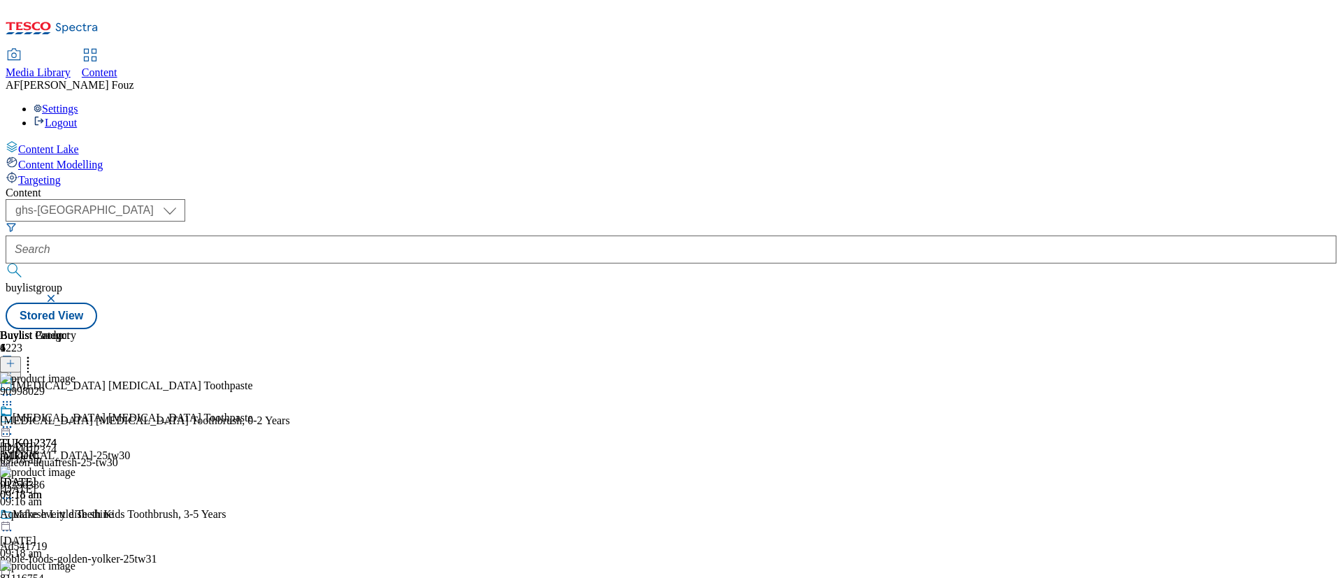
click at [35, 354] on icon at bounding box center [28, 361] width 14 height 14
click at [76, 405] on div "TUK012374 milkteeh [DATE] 09:18 am" at bounding box center [38, 453] width 76 height 96
click at [14, 420] on icon at bounding box center [7, 427] width 14 height 14
click at [80, 561] on button "Publish" at bounding box center [54, 569] width 52 height 16
